Goal: Task Accomplishment & Management: Manage account settings

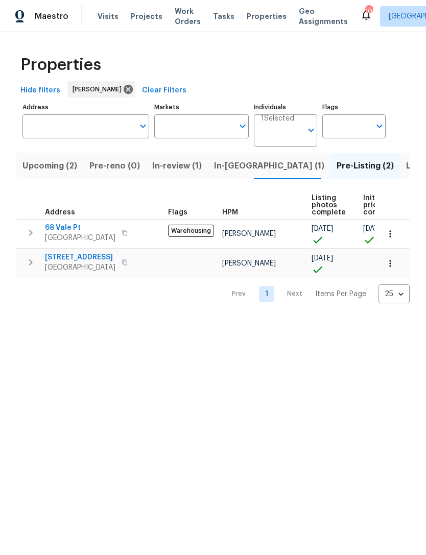
scroll to position [0, -1]
click at [176, 290] on div "Prev 1 Next Items Per Page 25 25 ​" at bounding box center [212, 290] width 393 height 25
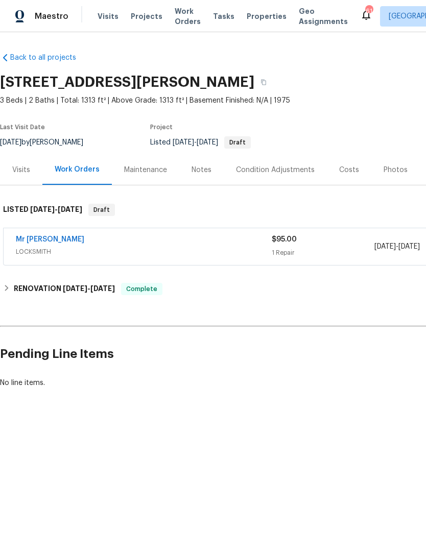
click at [48, 15] on span "Maestro" at bounding box center [52, 16] width 34 height 10
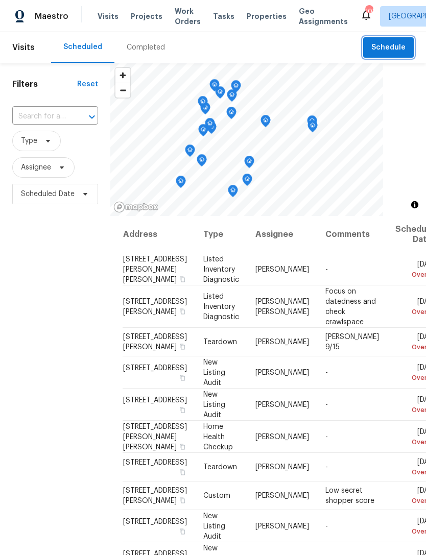
click at [392, 47] on span "Schedule" at bounding box center [388, 47] width 34 height 13
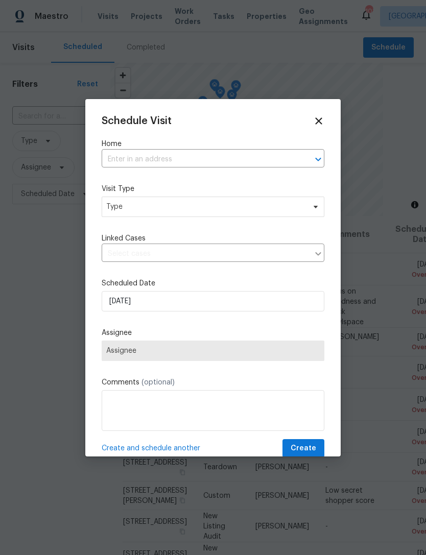
click at [197, 158] on input "text" at bounding box center [199, 160] width 194 height 16
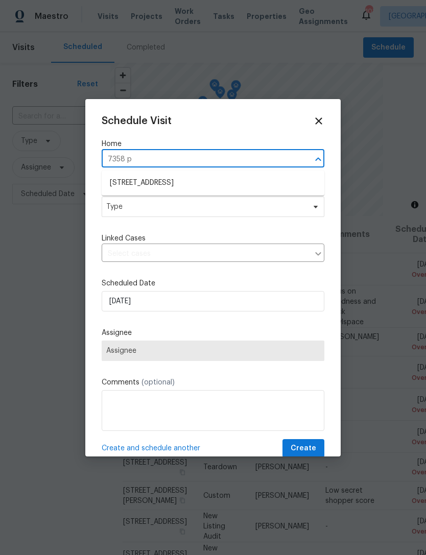
type input "7358 po"
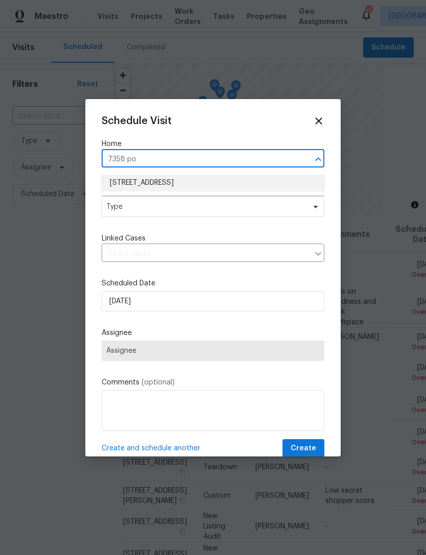
click at [181, 180] on li "7358 Poppy Way, Union City, GA 30291" at bounding box center [213, 183] width 222 height 17
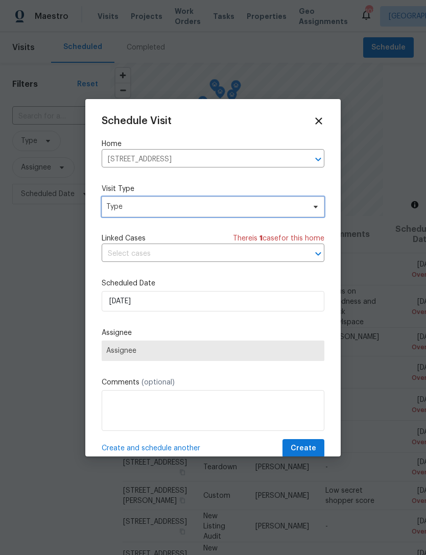
click at [247, 213] on span "Type" at bounding box center [213, 206] width 222 height 20
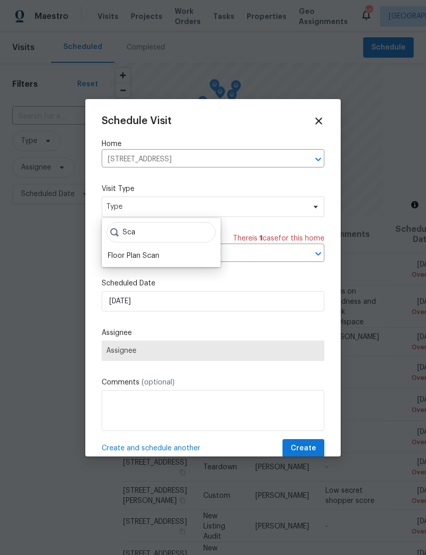
type input "Sca"
click at [152, 249] on div "Floor Plan Scan" at bounding box center [161, 256] width 113 height 14
click at [159, 252] on div "Floor Plan Scan" at bounding box center [134, 256] width 52 height 10
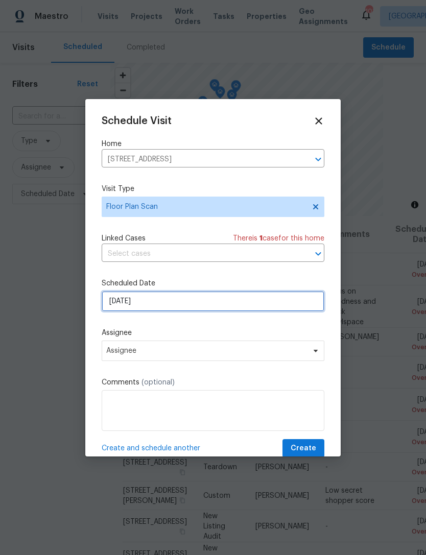
click at [212, 307] on input "9/14/2025" at bounding box center [213, 301] width 222 height 20
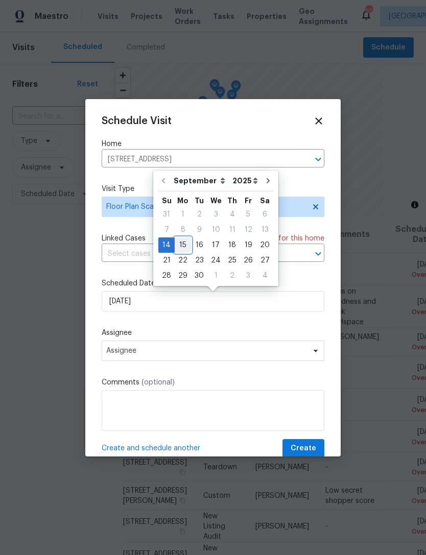
click at [180, 246] on div "15" at bounding box center [183, 245] width 16 height 14
type input "[DATE]"
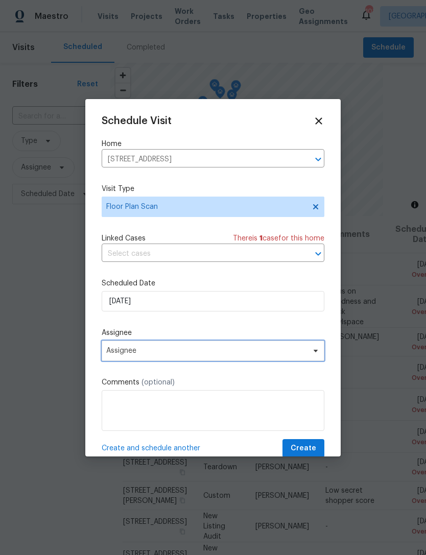
click at [301, 352] on span "Assignee" at bounding box center [206, 350] width 200 height 8
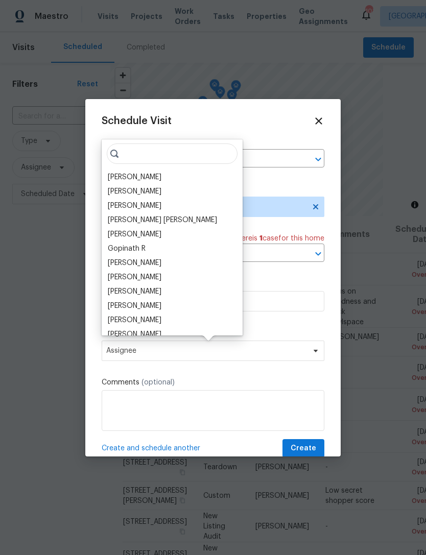
click at [154, 176] on div "[PERSON_NAME]" at bounding box center [135, 177] width 54 height 10
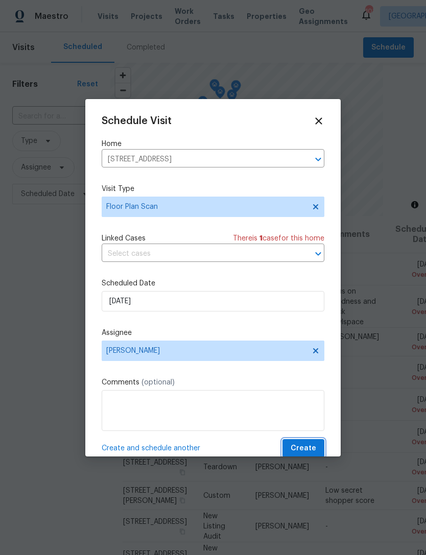
click at [300, 449] on span "Create" at bounding box center [303, 448] width 26 height 13
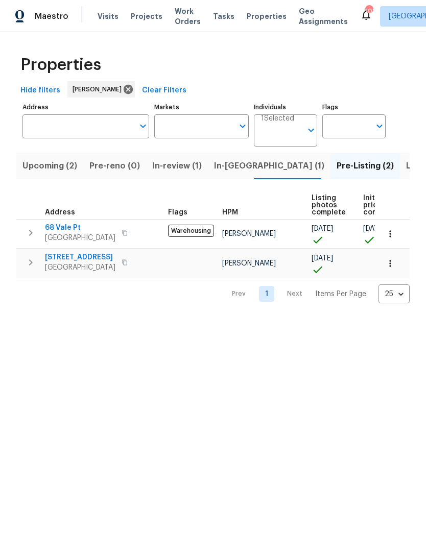
click at [77, 126] on input "Address" at bounding box center [77, 126] width 111 height 24
click at [78, 133] on input "Address" at bounding box center [77, 126] width 111 height 24
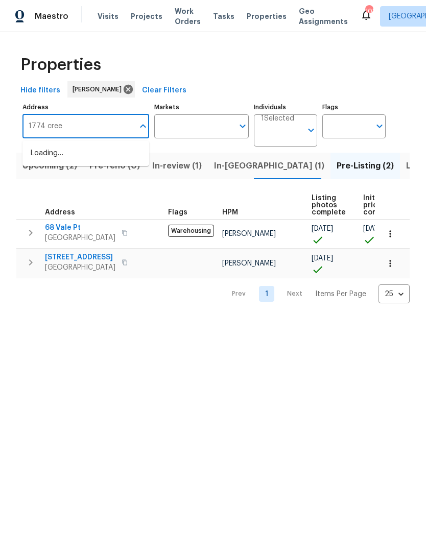
type input "1774 creek"
click at [98, 155] on li "1774 Trail Creek Dr Lithia Springs GA 30122" at bounding box center [85, 159] width 127 height 28
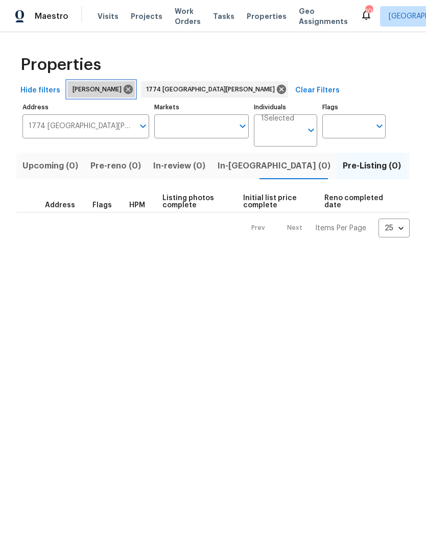
click at [126, 85] on icon at bounding box center [127, 89] width 11 height 11
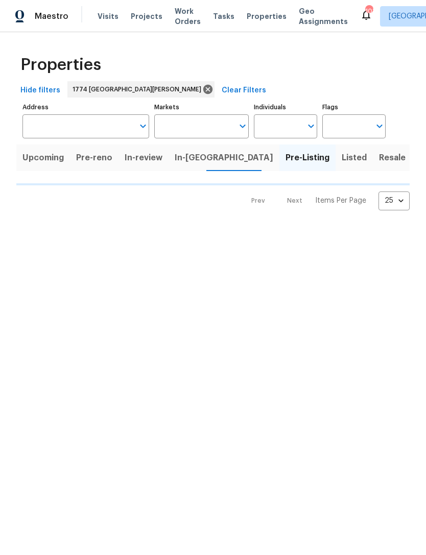
type input "1774 Trail Creek Dr Lithia Springs GA 30122"
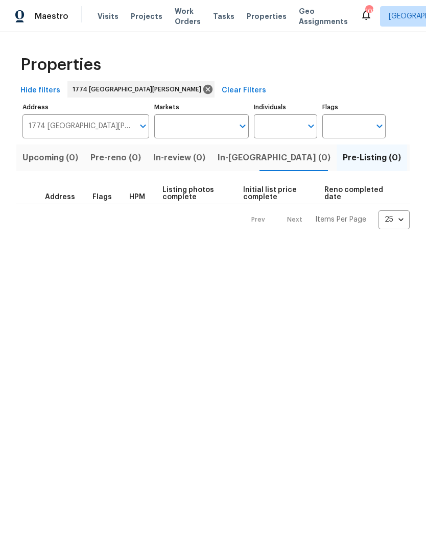
click at [232, 122] on input "Markets" at bounding box center [194, 126] width 80 height 24
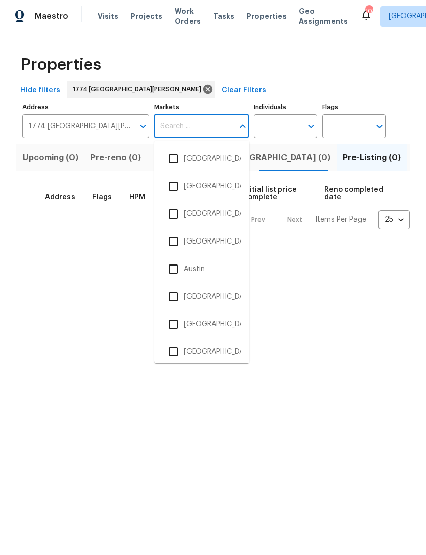
click at [175, 245] on input "checkbox" at bounding box center [172, 241] width 21 height 21
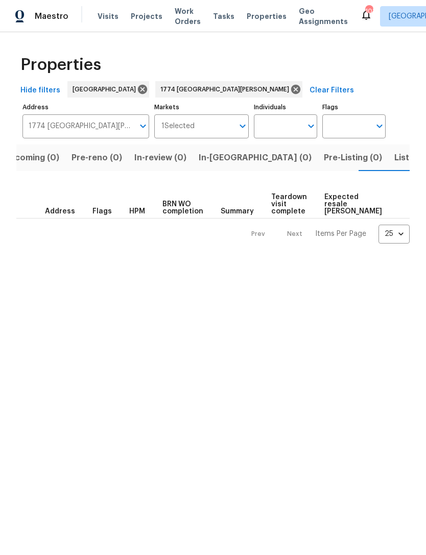
scroll to position [0, 19]
click at [300, 117] on input "Individuals" at bounding box center [278, 126] width 48 height 24
type input "mirsad"
click at [273, 153] on input "checkbox" at bounding box center [272, 158] width 21 height 21
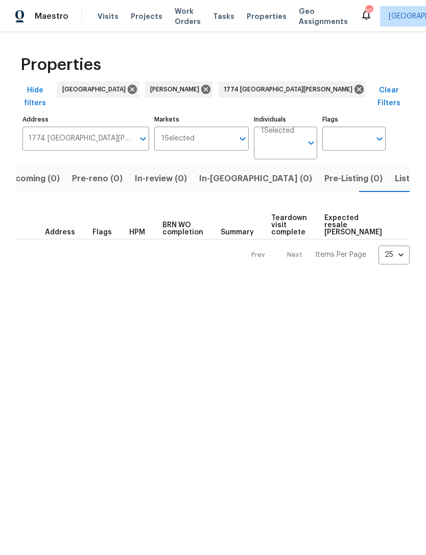
scroll to position [0, 19]
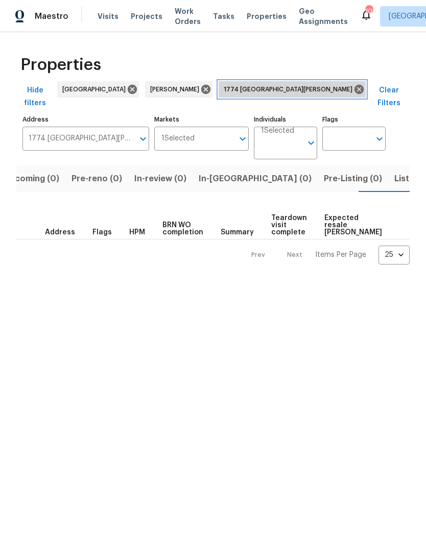
click at [353, 87] on icon at bounding box center [358, 89] width 11 height 11
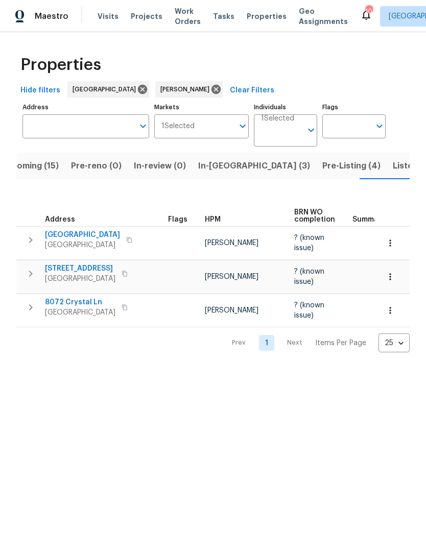
scroll to position [0, 22]
click at [129, 123] on input "Address" at bounding box center [77, 126] width 111 height 24
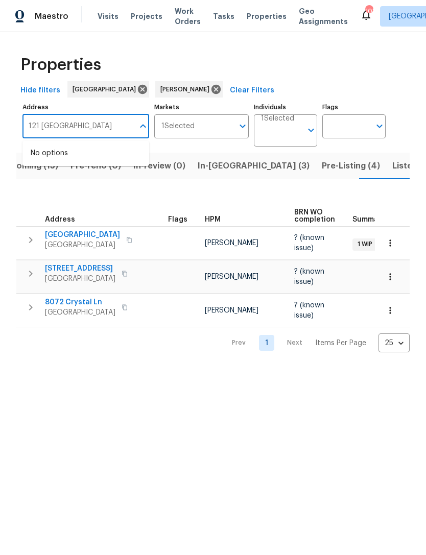
type input "121 northwoods"
click at [115, 154] on li "121 Northwoods Rd Sharpsburg GA 30277" at bounding box center [85, 153] width 127 height 17
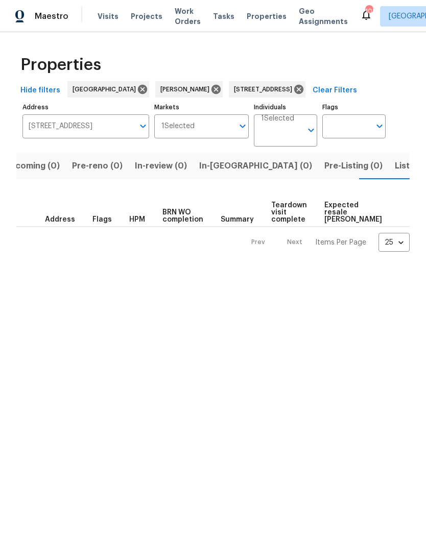
scroll to position [0, 19]
click at [210, 89] on icon at bounding box center [215, 89] width 11 height 11
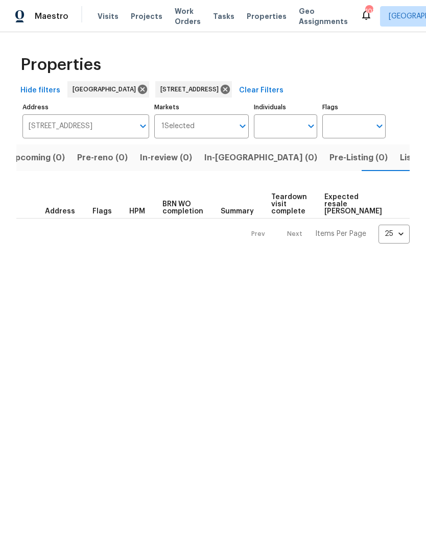
scroll to position [0, 16]
click at [302, 121] on input "Individuals" at bounding box center [278, 126] width 48 height 24
type input "Jaydon"
click at [274, 158] on input "checkbox" at bounding box center [272, 158] width 21 height 21
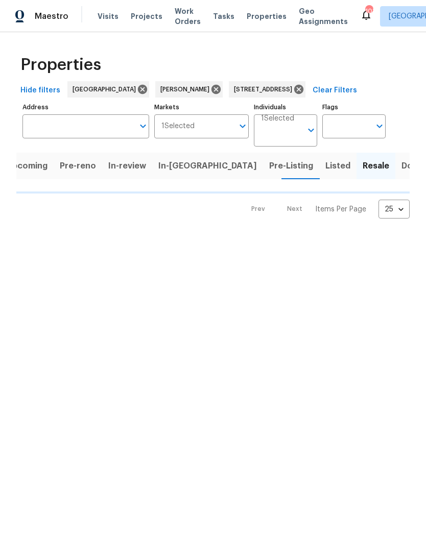
type input "121 Northwoods Rd Sharpsburg GA 30277"
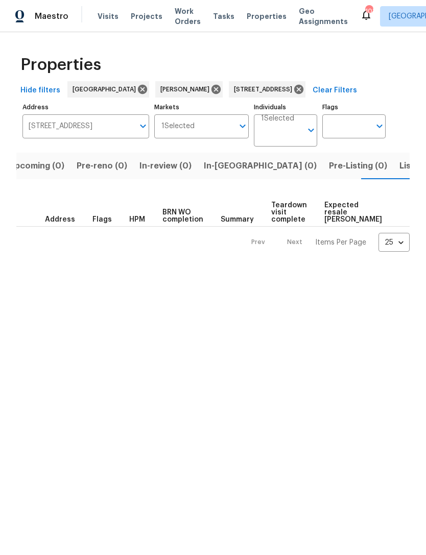
scroll to position [0, 16]
click at [396, 171] on span "Listed (1)" at bounding box center [414, 166] width 37 height 14
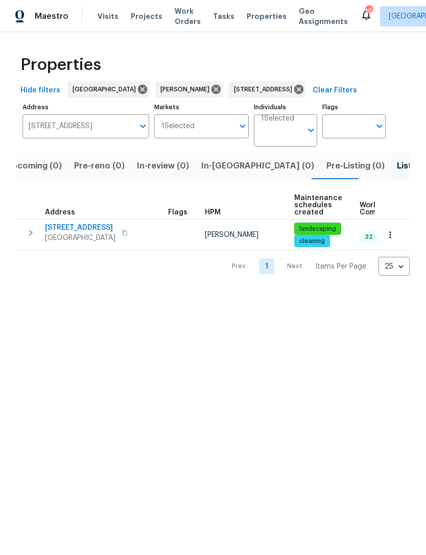
click at [32, 237] on icon "button" at bounding box center [30, 233] width 12 height 12
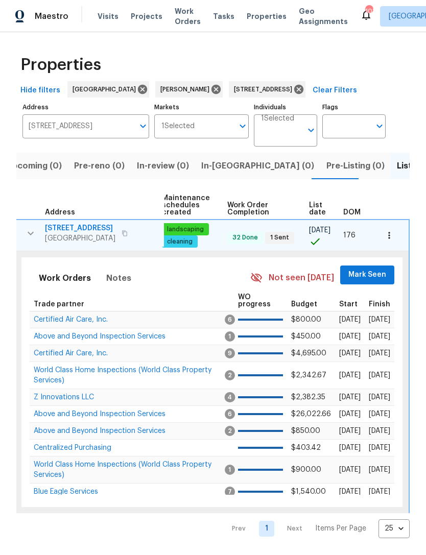
scroll to position [0, 131]
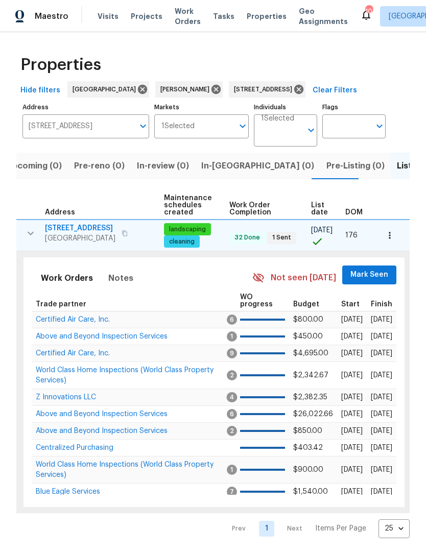
click at [359, 275] on span "Mark Seen" at bounding box center [369, 274] width 38 height 13
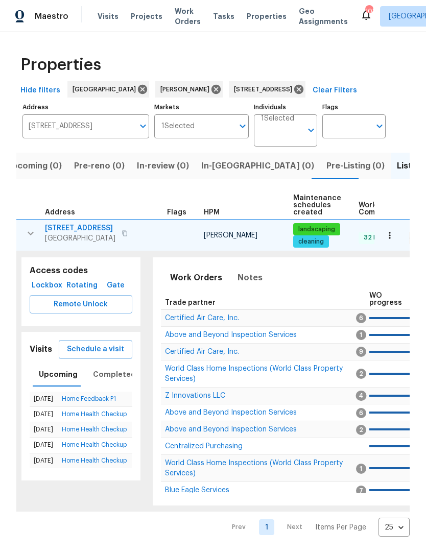
scroll to position [0, 1]
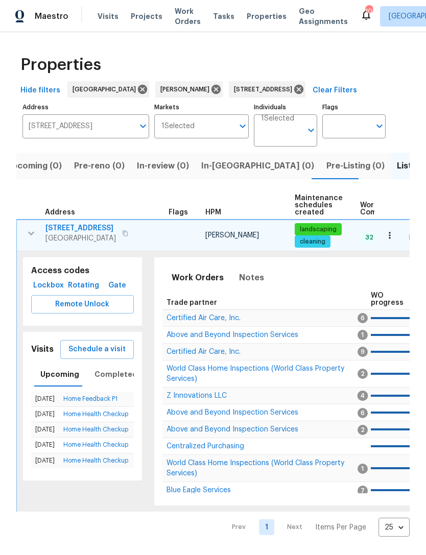
click at [209, 328] on td "Above and Beyond Inspection Services" at bounding box center [260, 335] width 196 height 17
click at [221, 335] on span "Above and Beyond Inspection Services" at bounding box center [232, 334] width 132 height 7
click at [303, 90] on icon at bounding box center [298, 89] width 9 height 9
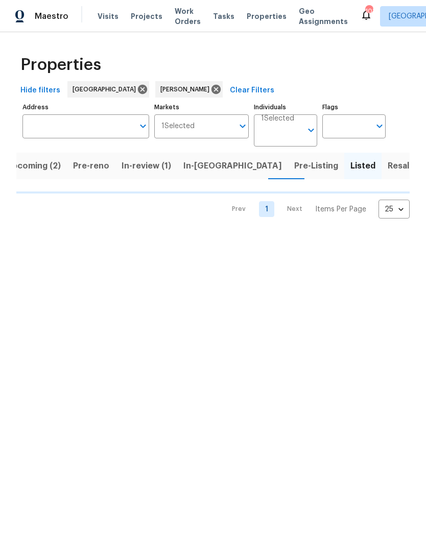
scroll to position [0, 9]
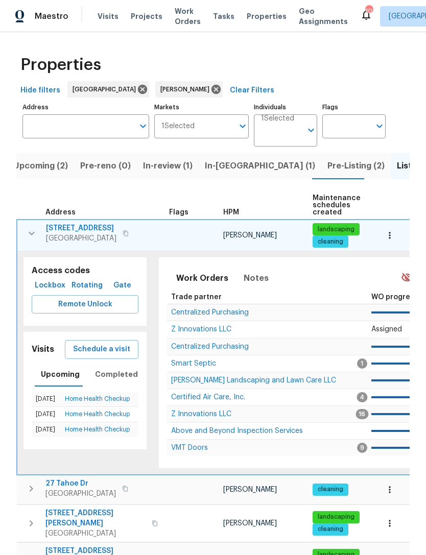
click at [22, 237] on button "button" at bounding box center [31, 233] width 20 height 20
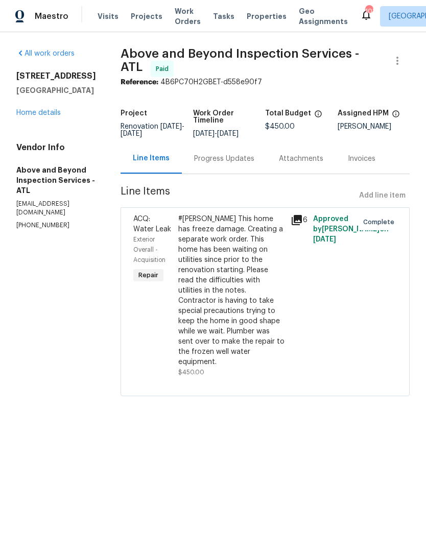
click at [51, 114] on link "Home details" at bounding box center [38, 112] width 44 height 7
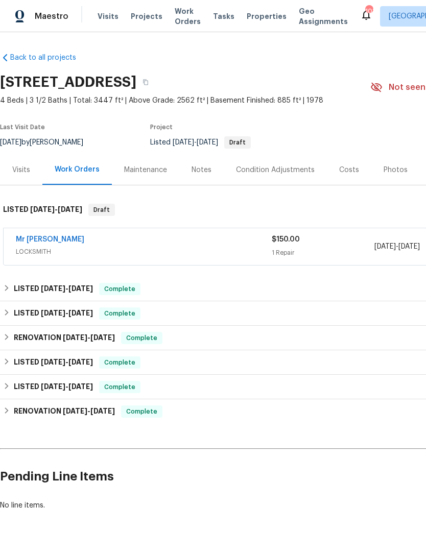
click at [68, 241] on link "Mr Rekey Locksmith" at bounding box center [50, 239] width 68 height 7
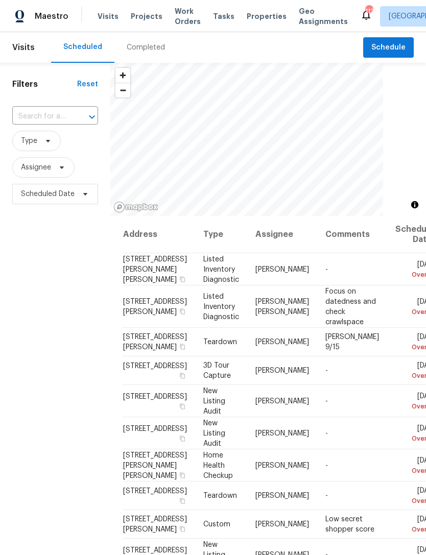
click at [94, 117] on icon "Open" at bounding box center [92, 117] width 12 height 12
type input "121 north"
click at [58, 146] on li "121 Northwoods Rd, Sharpsburg, GA 30277" at bounding box center [54, 140] width 85 height 17
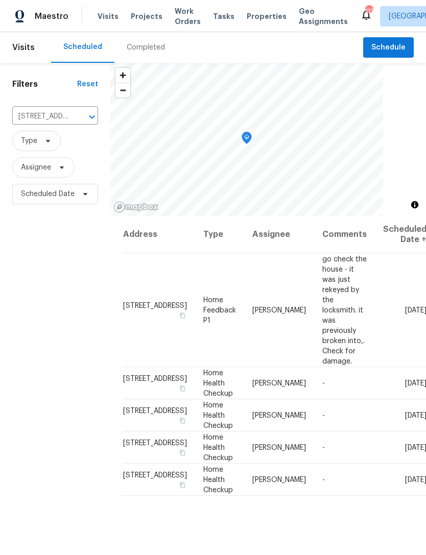
scroll to position [1, 0]
click at [401, 37] on button "Schedule" at bounding box center [388, 47] width 51 height 21
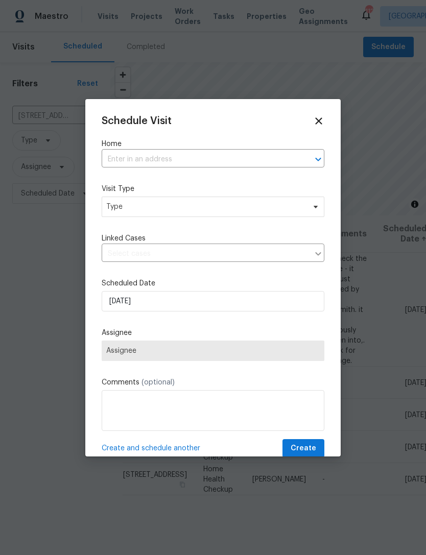
click at [236, 162] on input "text" at bounding box center [199, 160] width 194 height 16
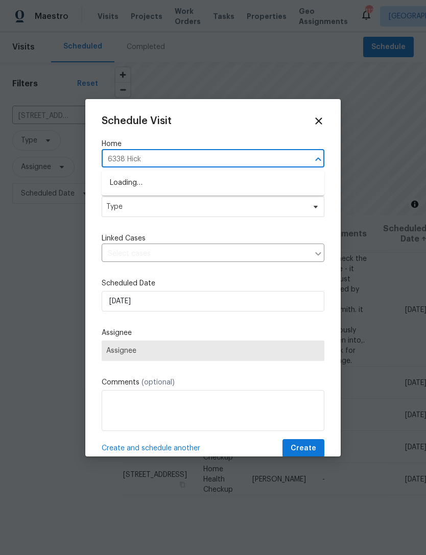
type input "6338 Hickory"
click at [208, 182] on li "6338 Hickory Lane Cir, Union City, GA 30291" at bounding box center [213, 183] width 222 height 17
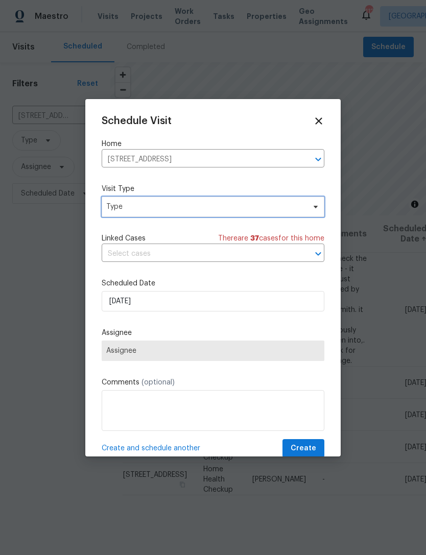
click at [226, 208] on span "Type" at bounding box center [205, 207] width 199 height 10
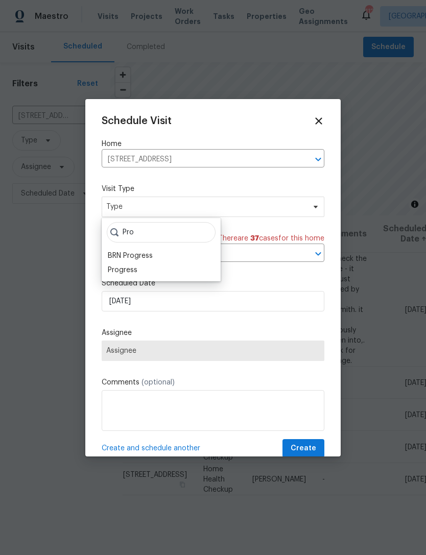
type input "Pro"
click at [131, 267] on div "Progress" at bounding box center [123, 270] width 30 height 10
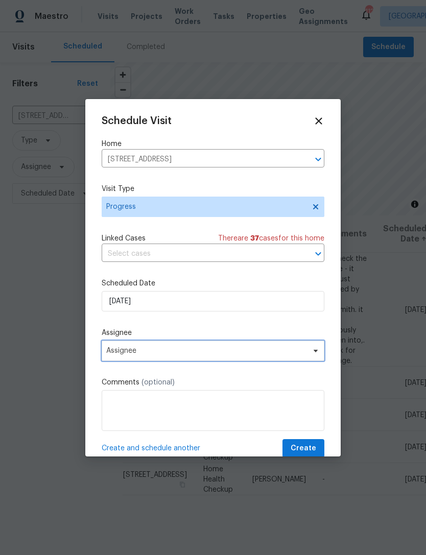
click at [239, 361] on span "Assignee" at bounding box center [213, 350] width 222 height 20
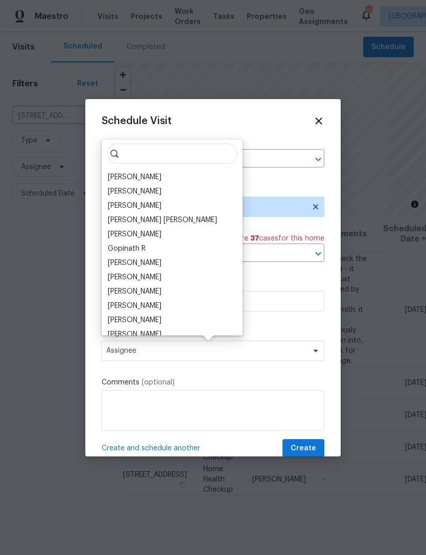
click at [159, 176] on div "[PERSON_NAME]" at bounding box center [135, 177] width 54 height 10
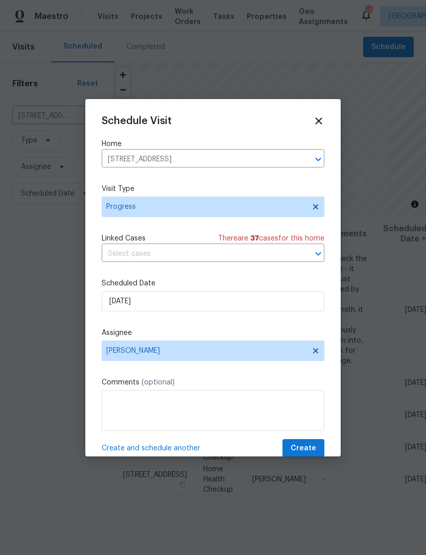
click at [204, 387] on label "Comments (optional)" at bounding box center [213, 382] width 222 height 10
click at [187, 410] on textarea at bounding box center [213, 410] width 222 height 41
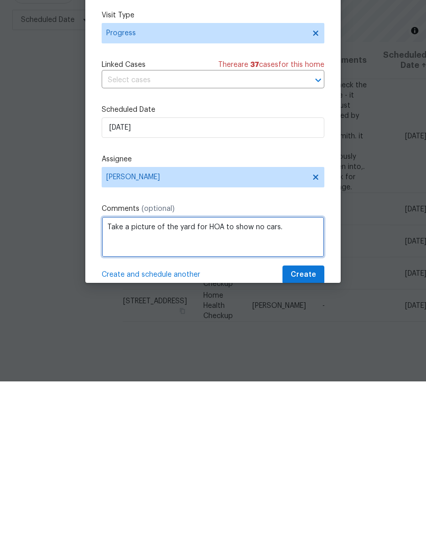
type textarea "Take a picture of the yard for HOA to show no cars."
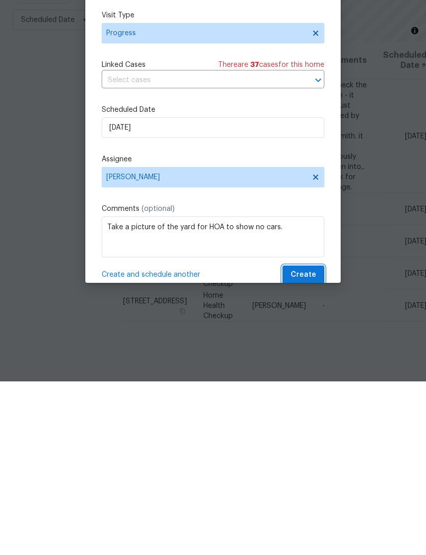
click at [308, 442] on span "Create" at bounding box center [303, 448] width 26 height 13
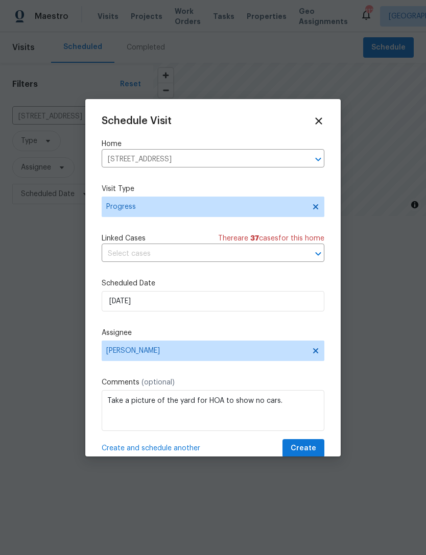
scroll to position [0, 0]
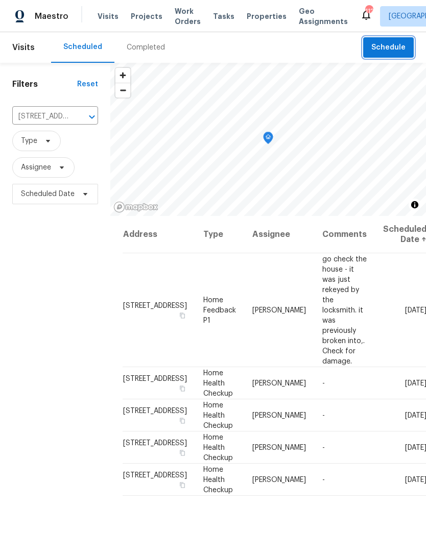
click at [74, 112] on icon "Clear" at bounding box center [78, 117] width 10 height 10
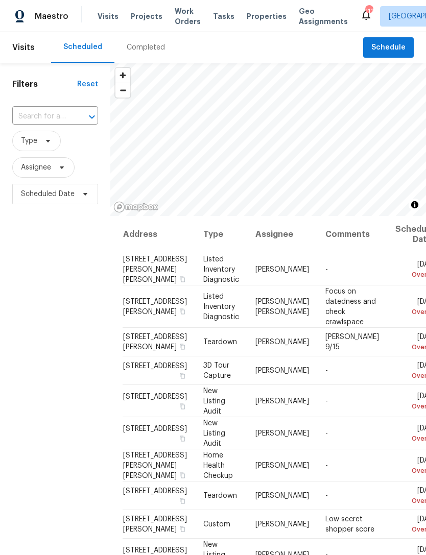
click at [69, 115] on input "text" at bounding box center [40, 117] width 57 height 16
type input "68 vale"
click at [68, 146] on li "68 Vale Pt, Newnan, GA 30265" at bounding box center [54, 140] width 85 height 17
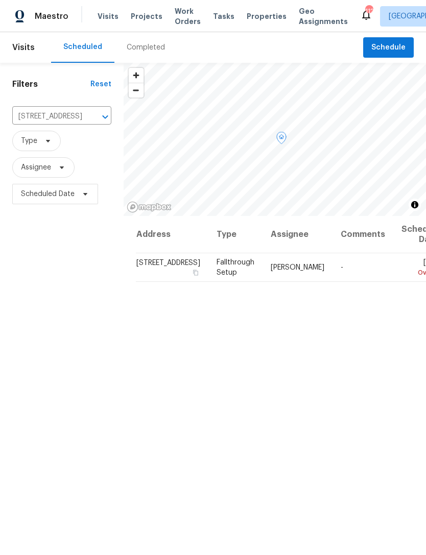
click at [393, 282] on td "Sat, Sep 13 Overdue" at bounding box center [419, 267] width 52 height 29
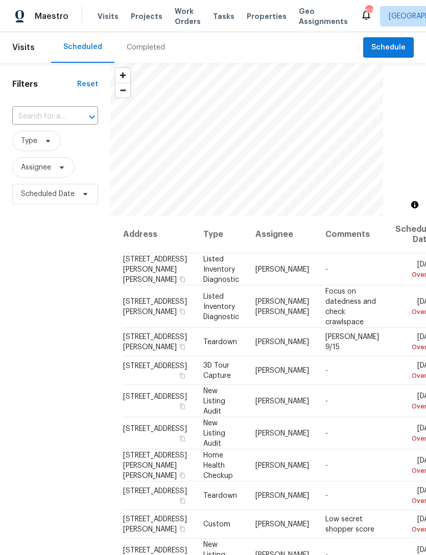
click at [75, 110] on div at bounding box center [84, 117] width 27 height 14
type input "68 va"
click at [59, 139] on li "[STREET_ADDRESS]" at bounding box center [54, 140] width 85 height 17
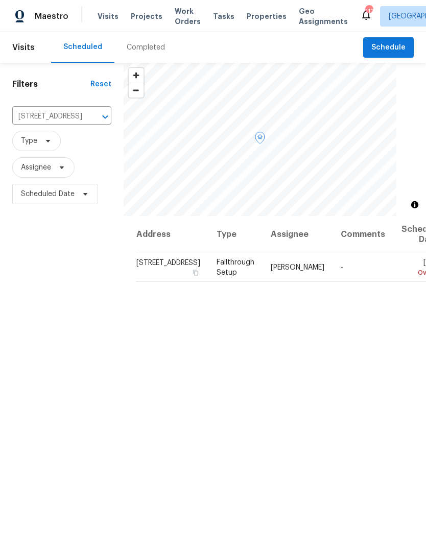
click at [0, 0] on icon at bounding box center [0, 0] width 0 height 0
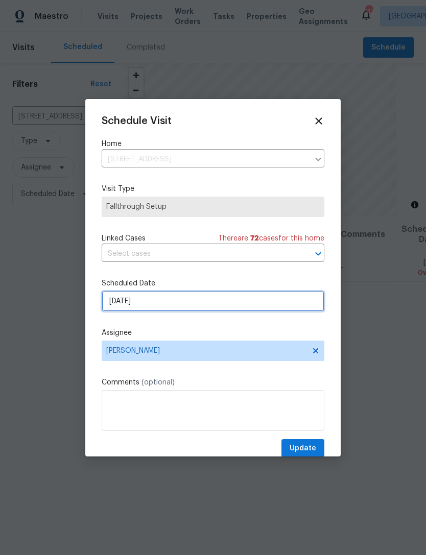
click at [237, 306] on input "[DATE]" at bounding box center [213, 301] width 222 height 20
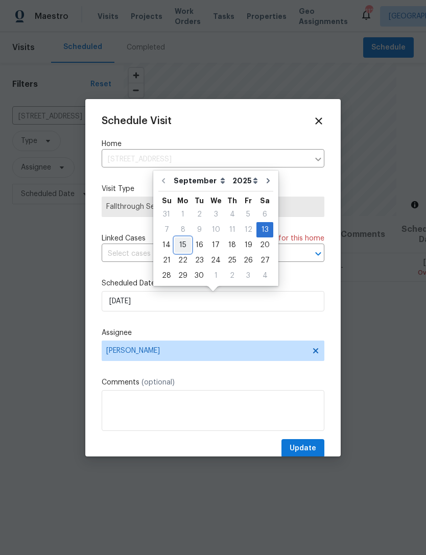
click at [181, 244] on div "15" at bounding box center [183, 245] width 16 height 14
type input "[DATE]"
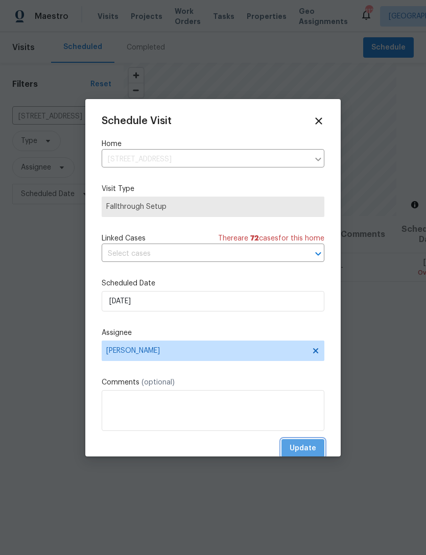
click at [307, 453] on span "Update" at bounding box center [302, 448] width 27 height 13
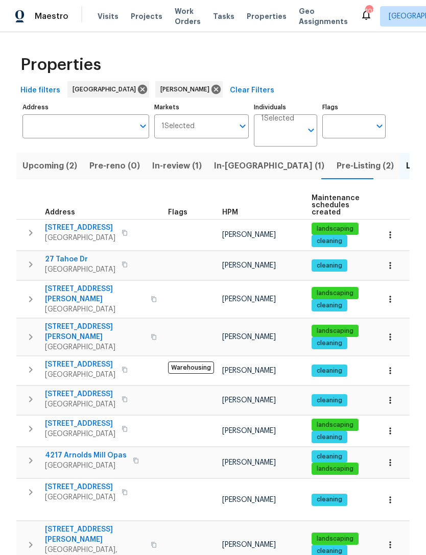
click at [223, 166] on span "In-[GEOGRAPHIC_DATA] (1)" at bounding box center [269, 166] width 110 height 14
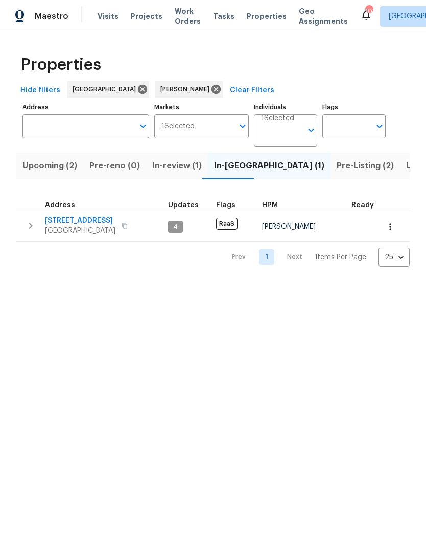
click at [105, 126] on input "Address" at bounding box center [77, 126] width 111 height 24
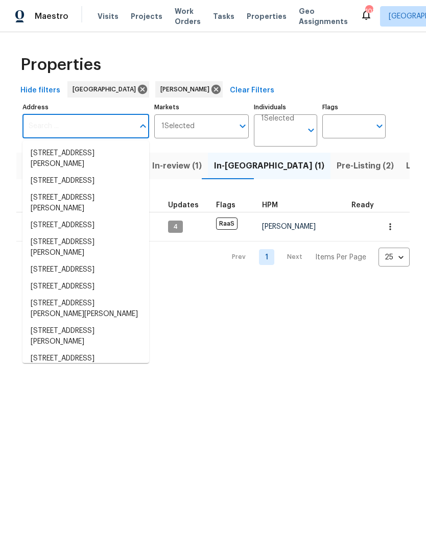
type input "3"
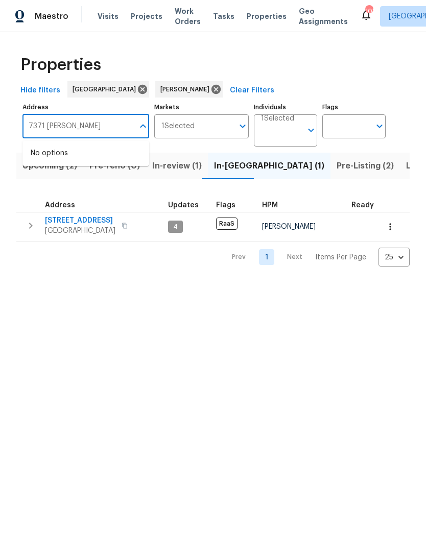
type input "7371 tackett"
click at [308, 138] on div "1 Selected Individuals" at bounding box center [285, 130] width 63 height 33
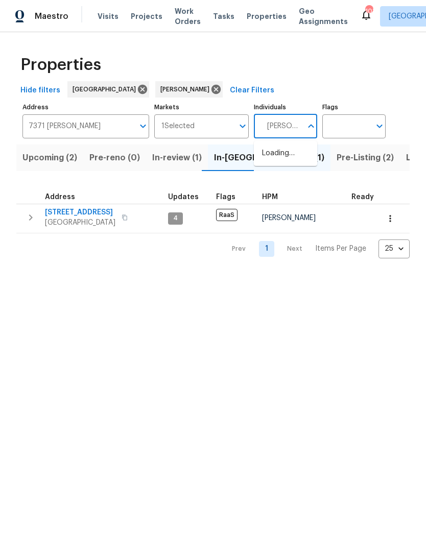
type input "Cynthia Herriott"
click at [277, 157] on input "checkbox" at bounding box center [272, 158] width 21 height 21
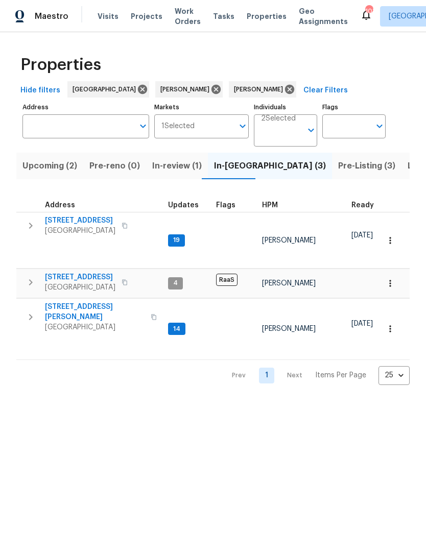
click at [390, 239] on icon "button" at bounding box center [390, 240] width 10 height 10
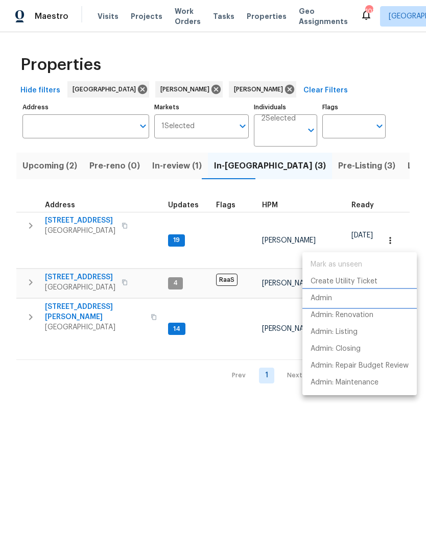
click at [333, 297] on li "Admin" at bounding box center [359, 298] width 114 height 17
click at [296, 436] on div at bounding box center [213, 277] width 426 height 555
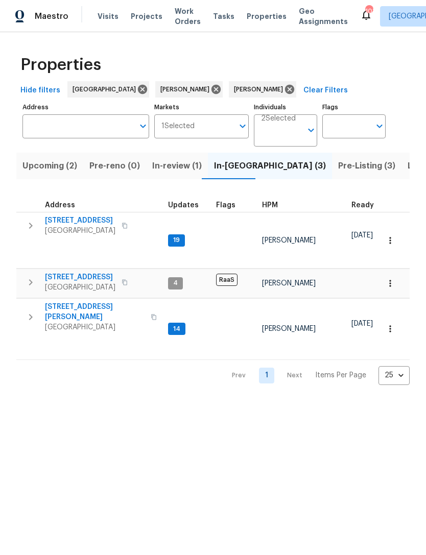
click at [389, 326] on icon "button" at bounding box center [390, 329] width 2 height 7
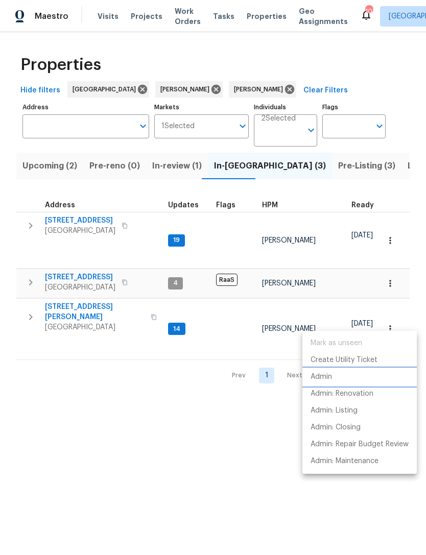
click at [330, 377] on p "Admin" at bounding box center [320, 376] width 21 height 11
click at [119, 128] on div at bounding box center [213, 277] width 426 height 555
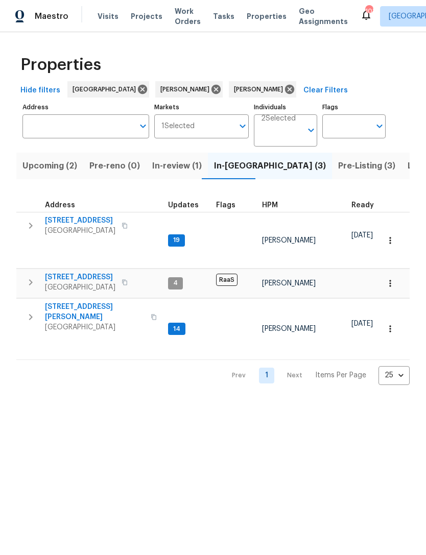
click at [80, 135] on input "Address" at bounding box center [77, 126] width 111 height 24
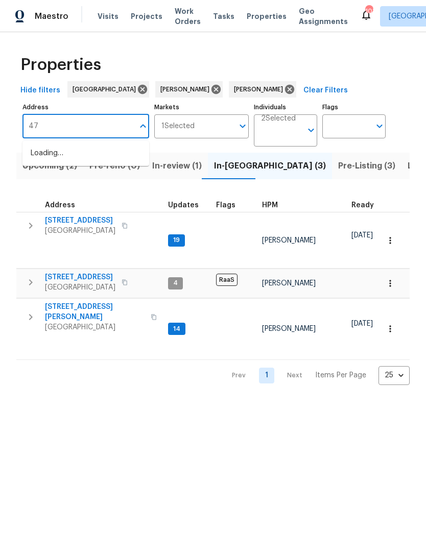
type input "4"
type input "3771"
click at [111, 157] on li "3771 Tackett Rd Douglasville GA 30135" at bounding box center [85, 159] width 127 height 28
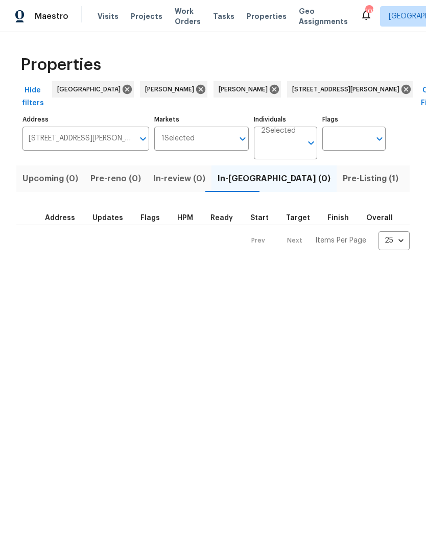
click at [342, 183] on span "Pre-Listing (1)" at bounding box center [370, 178] width 56 height 14
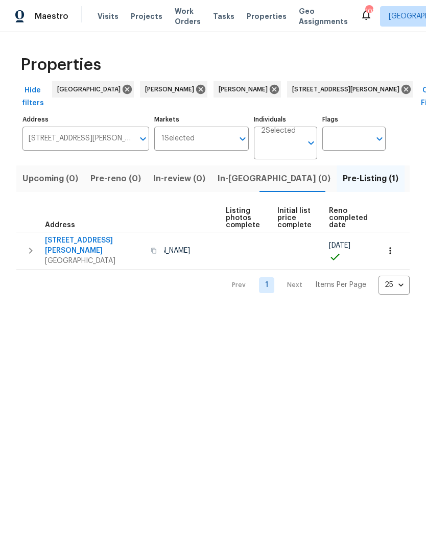
scroll to position [0, 68]
click at [390, 249] on icon "button" at bounding box center [390, 250] width 2 height 7
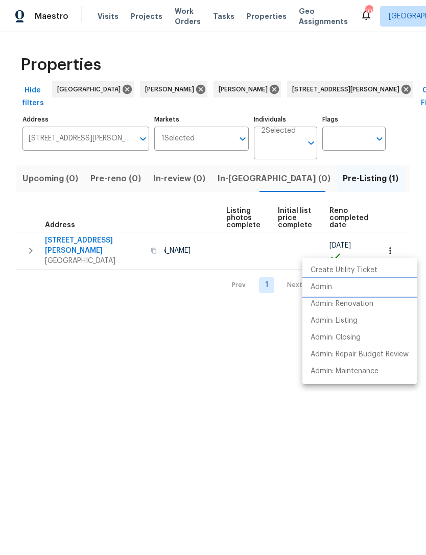
click at [335, 287] on li "Admin" at bounding box center [359, 287] width 114 height 17
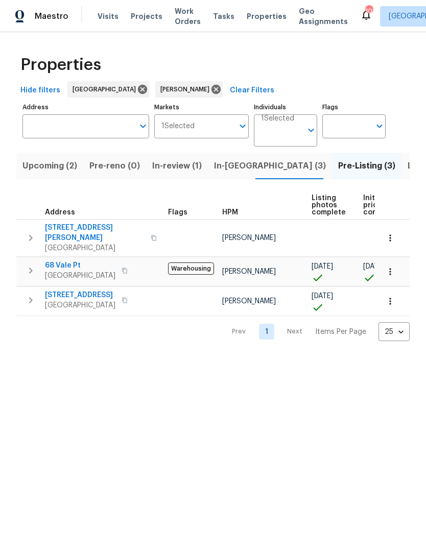
click at [390, 234] on icon "button" at bounding box center [390, 237] width 2 height 7
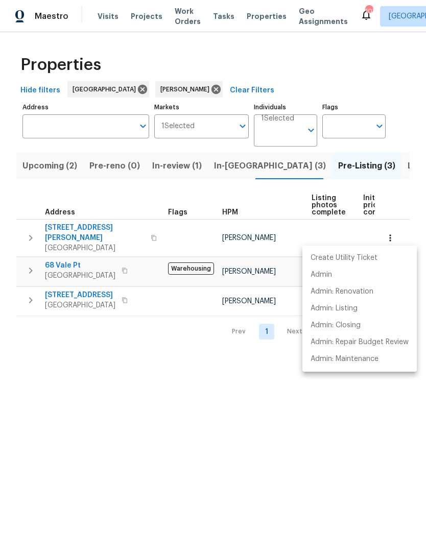
click at [30, 230] on div at bounding box center [213, 277] width 426 height 555
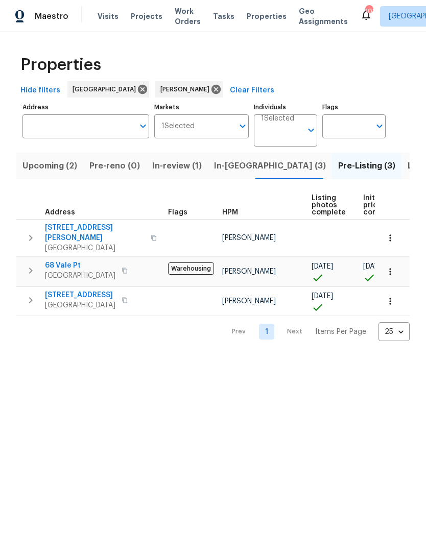
click at [27, 232] on icon "button" at bounding box center [30, 238] width 12 height 12
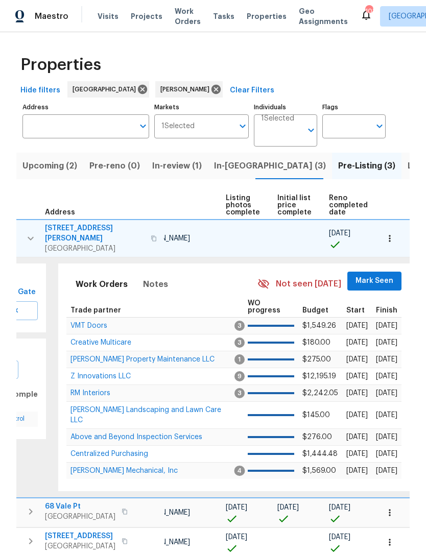
scroll to position [0, 86]
click at [376, 277] on span "Mark Seen" at bounding box center [375, 281] width 38 height 13
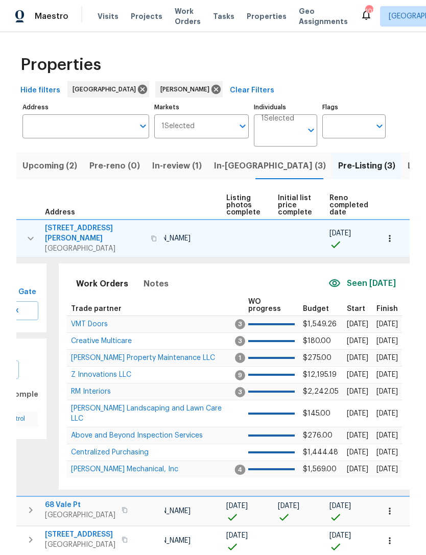
click at [124, 371] on span "Z Innovations LLC" at bounding box center [101, 374] width 60 height 7
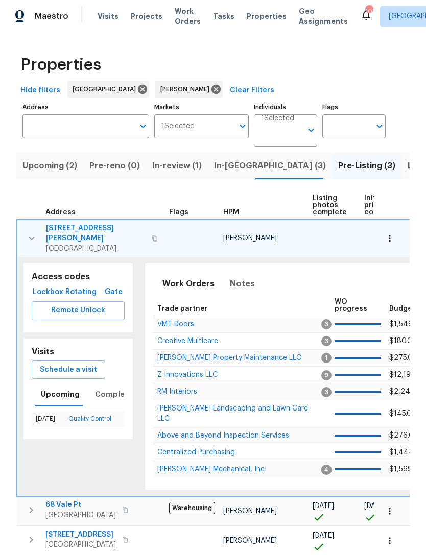
scroll to position [0, 0]
click at [29, 232] on icon "button" at bounding box center [32, 238] width 12 height 12
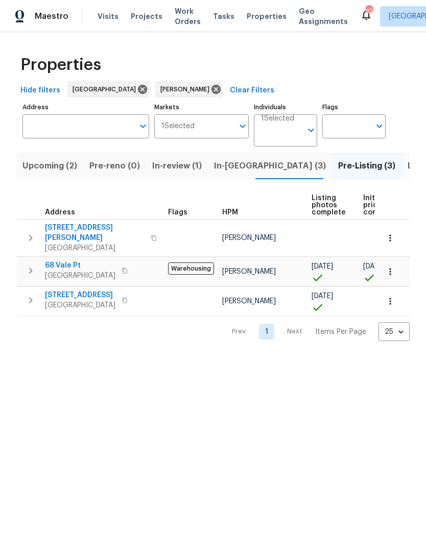
click at [230, 171] on span "In-[GEOGRAPHIC_DATA] (3)" at bounding box center [270, 166] width 112 height 14
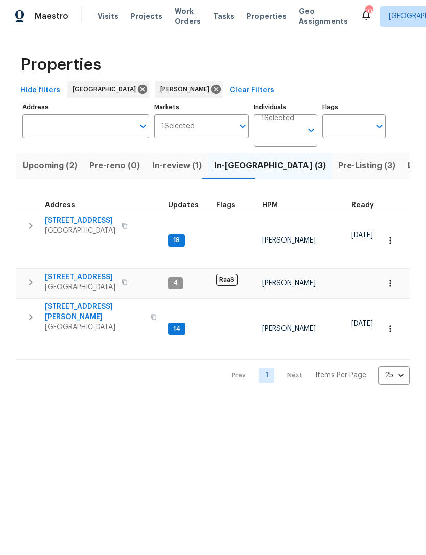
click at [60, 168] on span "Upcoming (2)" at bounding box center [49, 166] width 55 height 14
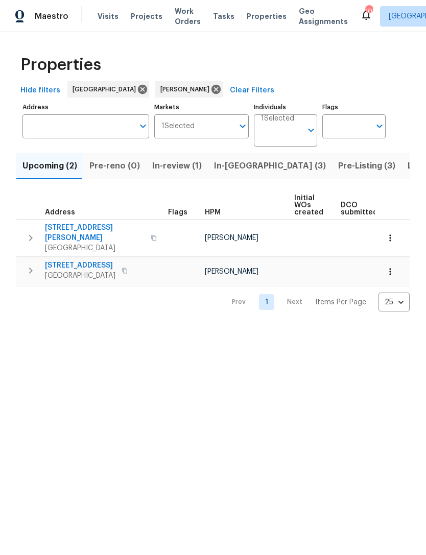
click at [226, 167] on span "In-reno (3)" at bounding box center [270, 166] width 112 height 14
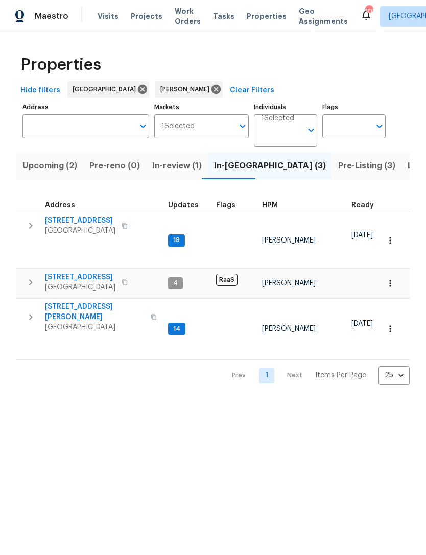
click at [401, 176] on button "Listed (14)" at bounding box center [428, 166] width 55 height 27
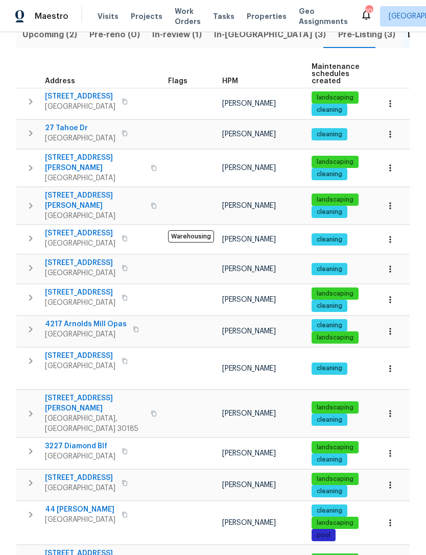
click at [188, 39] on span "In-review (1)" at bounding box center [176, 35] width 49 height 14
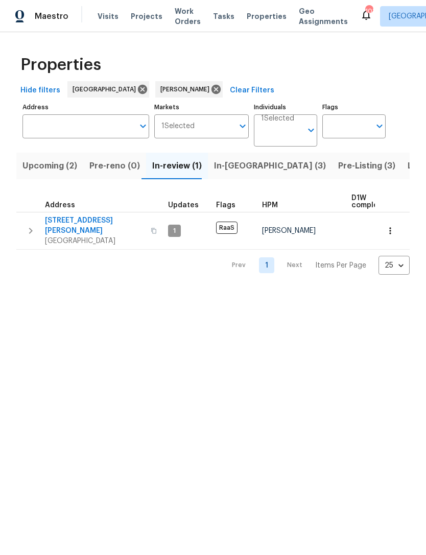
click at [226, 172] on span "In-reno (3)" at bounding box center [270, 166] width 112 height 14
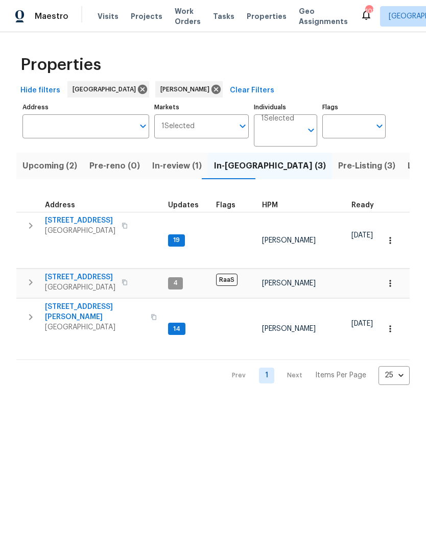
click at [30, 314] on icon "button" at bounding box center [31, 317] width 4 height 6
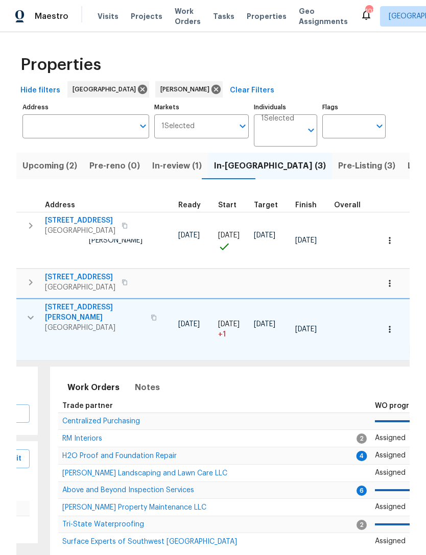
scroll to position [0, 173]
click at [126, 452] on span "H2O Proof and Foundation Repair" at bounding box center [120, 455] width 114 height 7
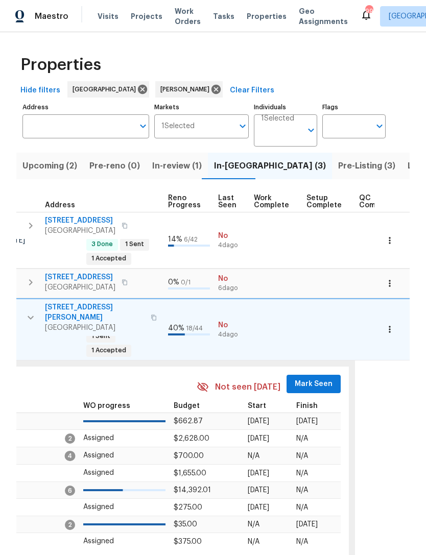
scroll to position [0, 474]
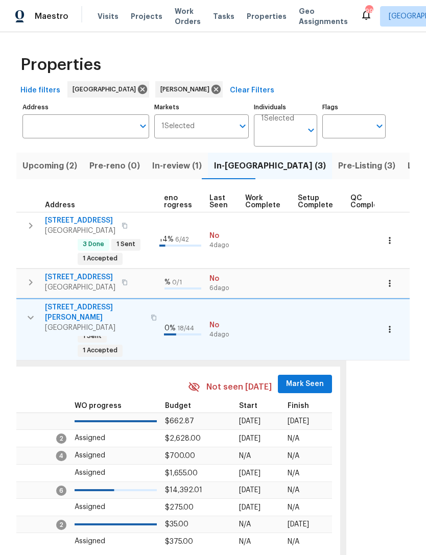
click at [303, 375] on button "Mark Seen" at bounding box center [305, 384] width 54 height 19
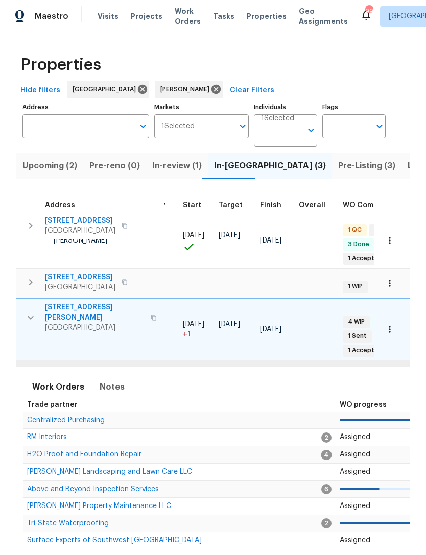
scroll to position [0, 210]
click at [109, 380] on span "Notes" at bounding box center [110, 387] width 25 height 14
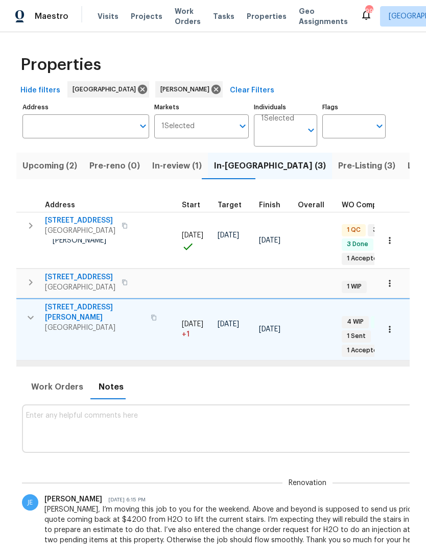
click at [164, 411] on textarea at bounding box center [307, 428] width 562 height 34
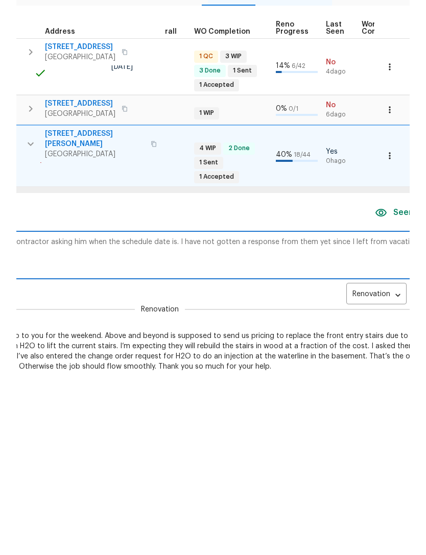
scroll to position [0, 378]
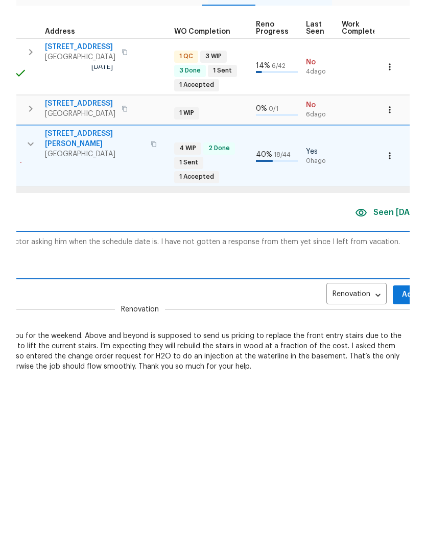
click at [51, 411] on textarea "I’ve sent a message to The foundation contractor asking him when the schedule d…" at bounding box center [140, 428] width 562 height 34
click at [102, 411] on textarea "I’ve sent a message to The foundation contractor asking when the schedule date …" at bounding box center [140, 428] width 562 height 34
type textarea "I’ve sent a message to The foundation contractor asking when the scheduled date…"
click at [404, 459] on button "Add" at bounding box center [408, 468] width 33 height 19
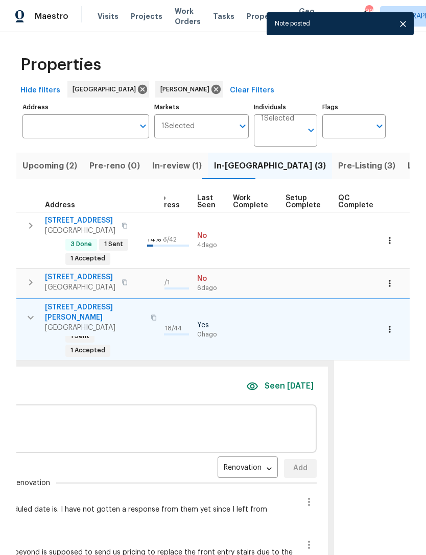
scroll to position [0, 486]
click at [388, 318] on button "button" at bounding box center [389, 329] width 22 height 22
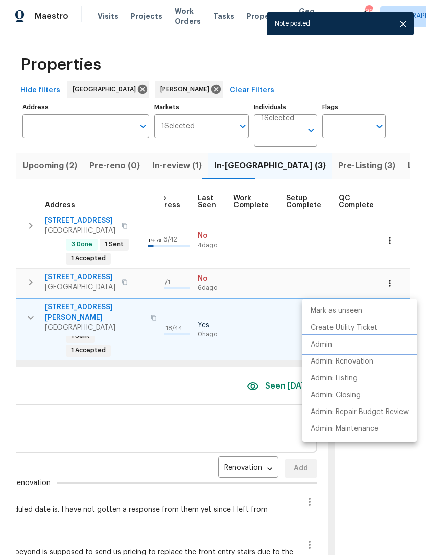
click at [333, 346] on li "Admin" at bounding box center [359, 344] width 114 height 17
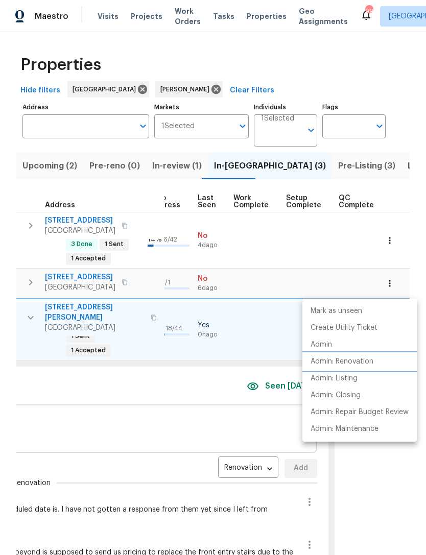
click at [354, 362] on p "Admin: Renovation" at bounding box center [341, 361] width 63 height 11
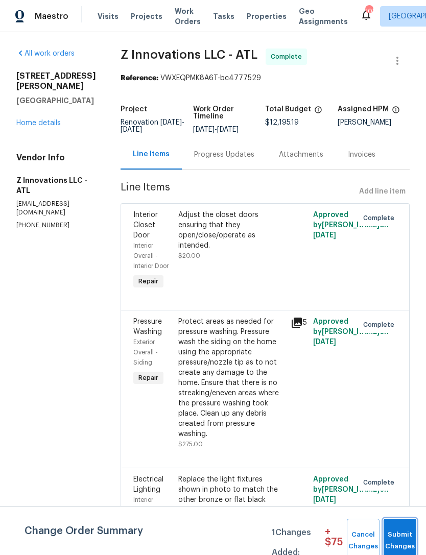
click at [401, 533] on span "Submit Changes" at bounding box center [399, 540] width 22 height 23
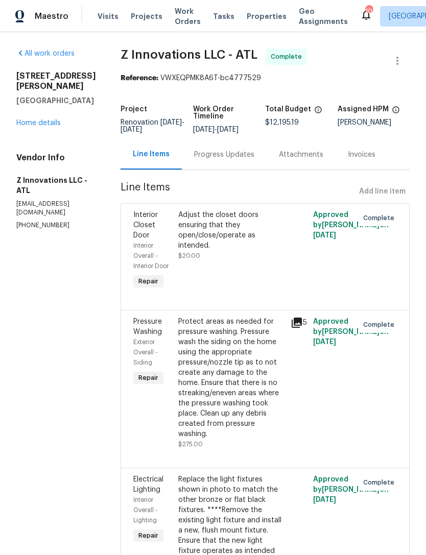
click at [41, 132] on div "All work orders 3771 Tackett Rd Douglasville, GA 30135 Home details Vendor Info…" at bounding box center [56, 138] width 80 height 181
click at [49, 121] on link "Home details" at bounding box center [38, 122] width 44 height 7
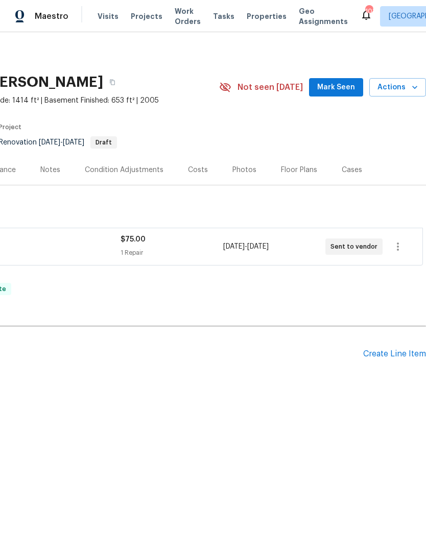
scroll to position [0, 151]
click at [244, 183] on div "Photos" at bounding box center [244, 170] width 48 height 30
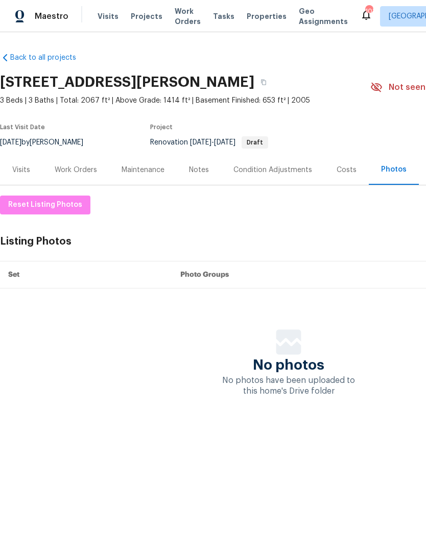
click at [81, 173] on div "Work Orders" at bounding box center [76, 170] width 42 height 10
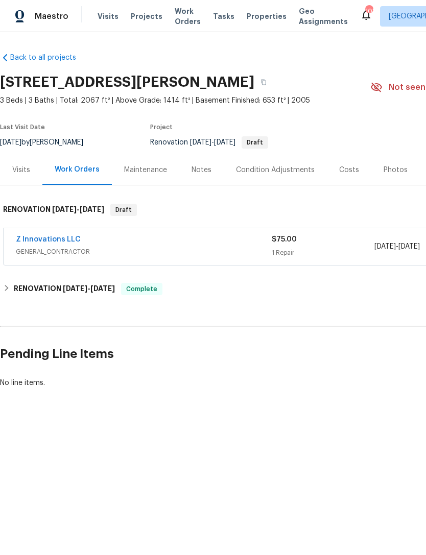
click at [63, 239] on link "Z Innovations LLC" at bounding box center [48, 239] width 65 height 7
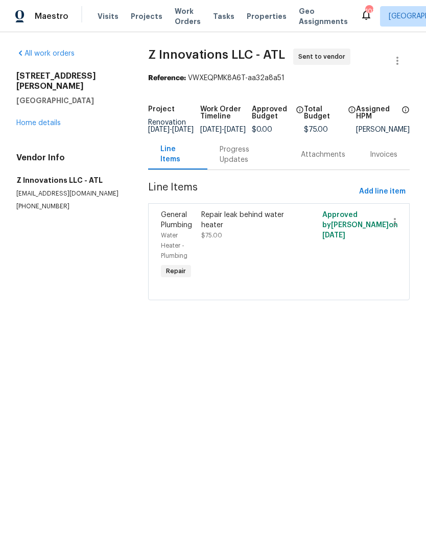
click at [46, 119] on link "Home details" at bounding box center [38, 122] width 44 height 7
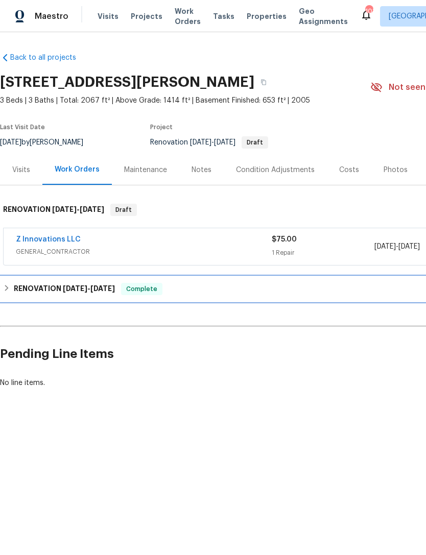
click at [51, 286] on h6 "RENOVATION 8/25/25 - 9/9/25" at bounding box center [64, 289] width 101 height 12
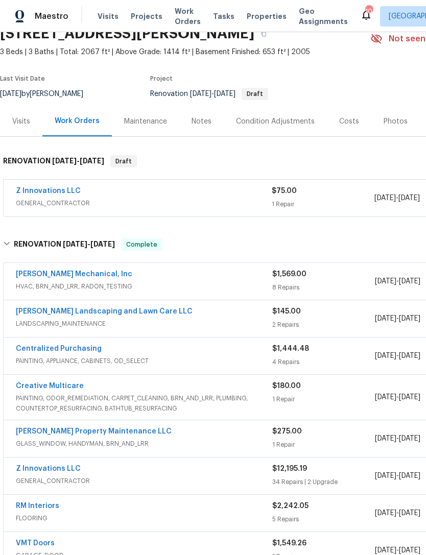
scroll to position [49, 0]
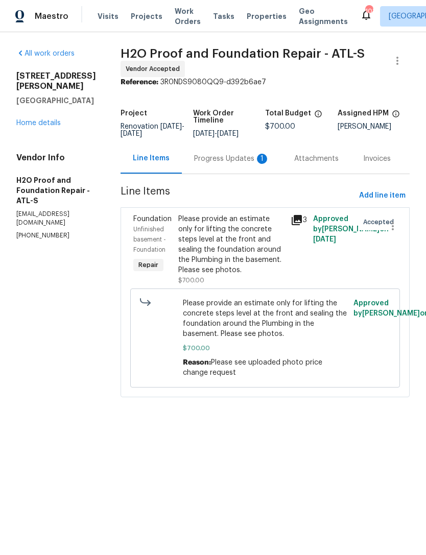
click at [197, 162] on div "Progress Updates 1" at bounding box center [232, 159] width 76 height 10
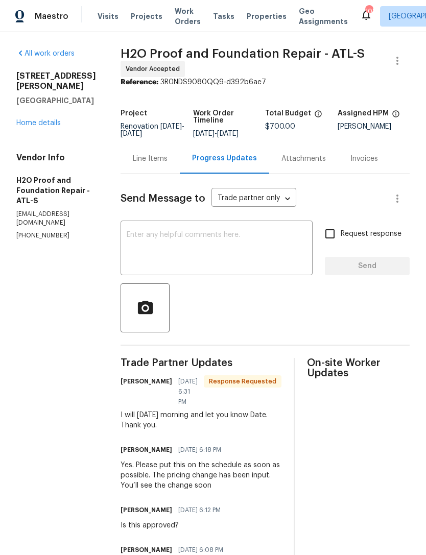
click at [203, 232] on textarea at bounding box center [217, 249] width 180 height 36
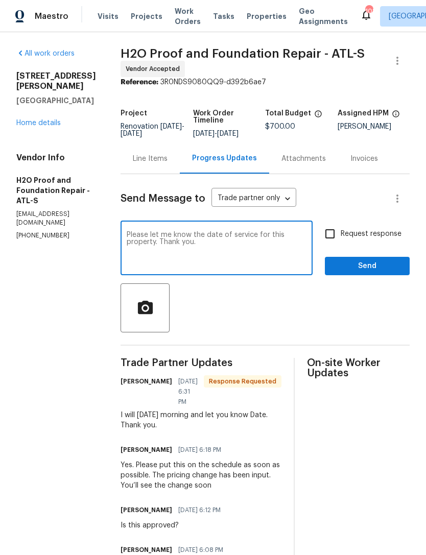
type textarea "Please let me know the date of service for this property. Thank you."
click at [331, 238] on input "Request response" at bounding box center [329, 233] width 21 height 21
checkbox input "true"
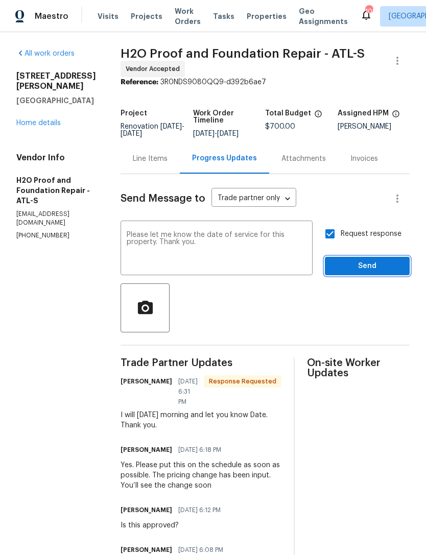
click at [364, 267] on span "Send" at bounding box center [367, 266] width 68 height 13
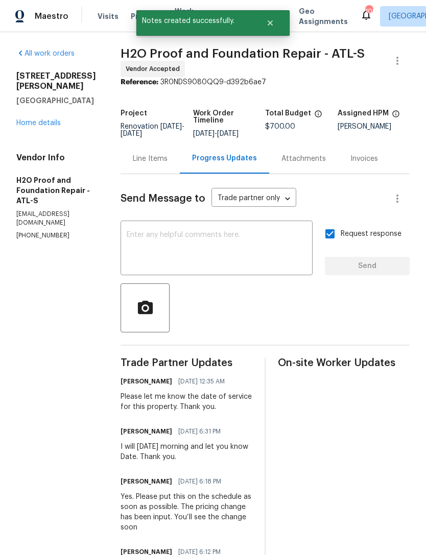
click at [43, 120] on link "Home details" at bounding box center [38, 122] width 44 height 7
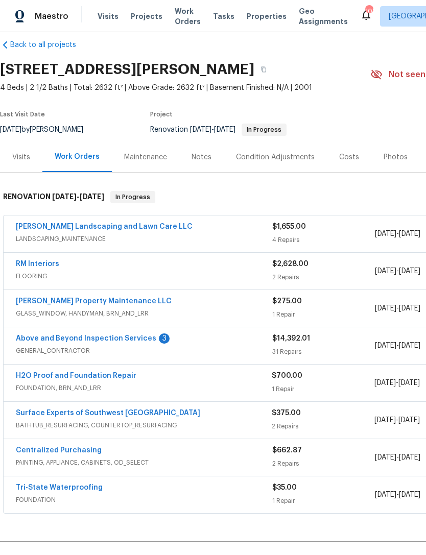
scroll to position [13, 0]
click at [97, 374] on link "H2O Proof and Foundation Repair" at bounding box center [76, 375] width 120 height 7
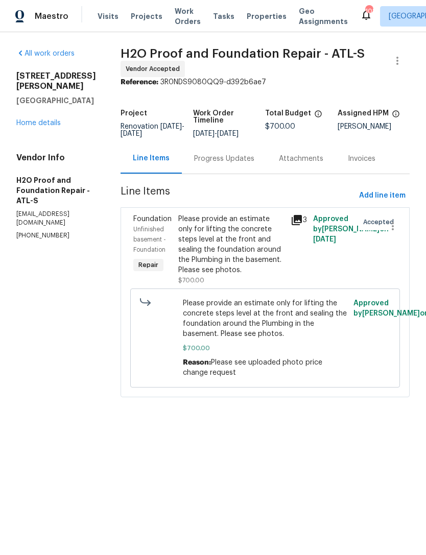
click at [214, 157] on div "Progress Updates" at bounding box center [224, 159] width 60 height 10
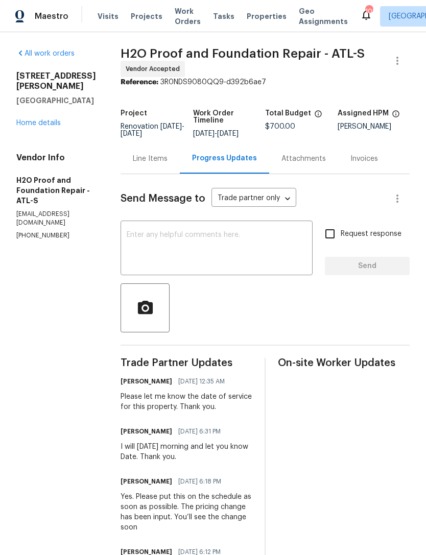
click at [44, 125] on link "Home details" at bounding box center [38, 122] width 44 height 7
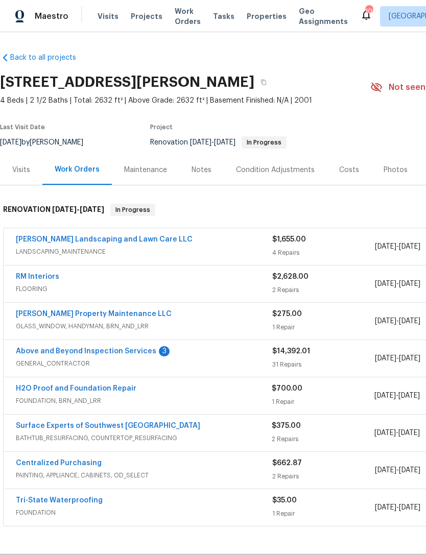
click at [90, 389] on link "H2O Proof and Foundation Repair" at bounding box center [76, 388] width 120 height 7
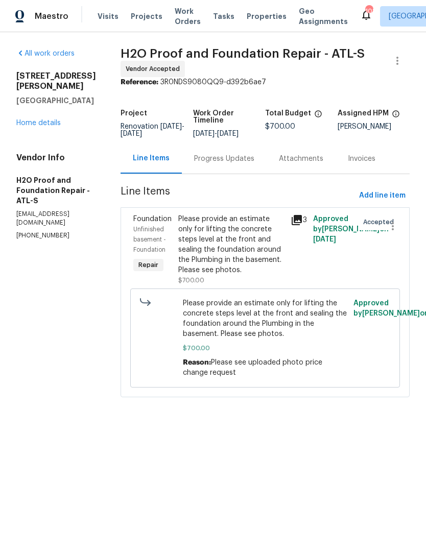
click at [250, 254] on div "Please provide an estimate only for lifting the concrete steps level at the fro…" at bounding box center [231, 244] width 106 height 61
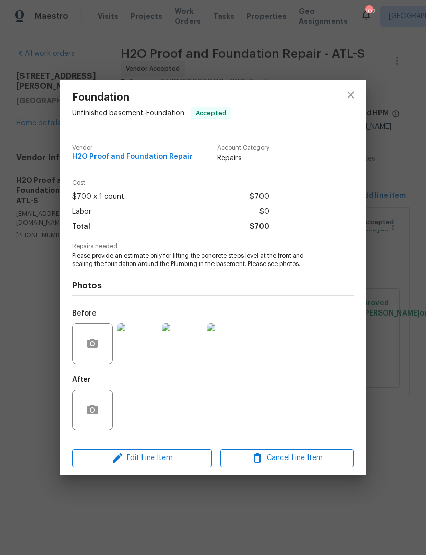
click at [186, 356] on img at bounding box center [182, 343] width 41 height 41
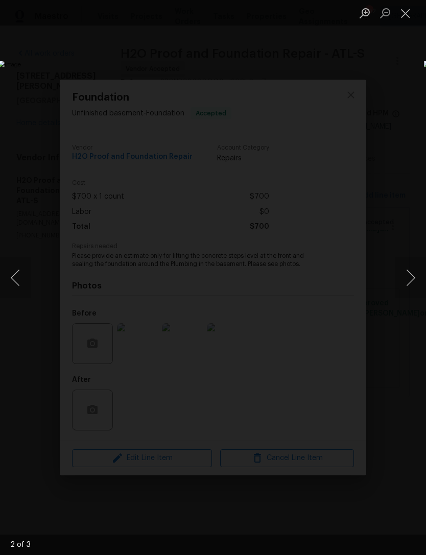
click at [408, 10] on button "Close lightbox" at bounding box center [405, 13] width 20 height 18
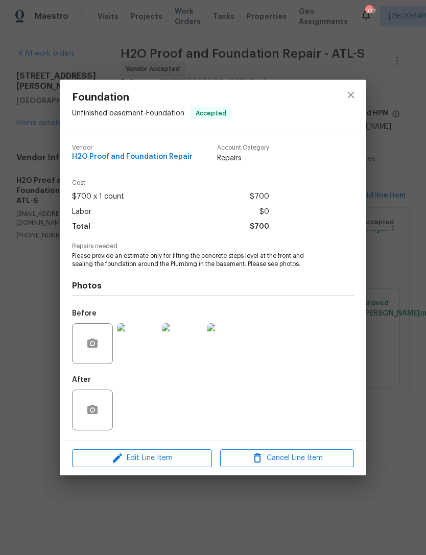
click at [341, 80] on div at bounding box center [350, 106] width 31 height 52
click at [41, 140] on div "Foundation Unfinished basement - Foundation Accepted Vendor H2O Proof and Found…" at bounding box center [213, 277] width 426 height 555
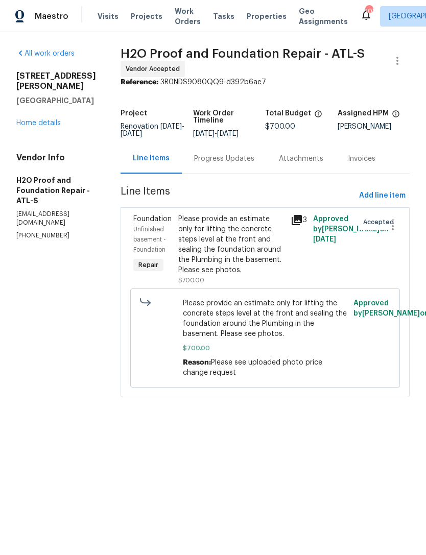
click at [38, 127] on link "Home details" at bounding box center [38, 122] width 44 height 7
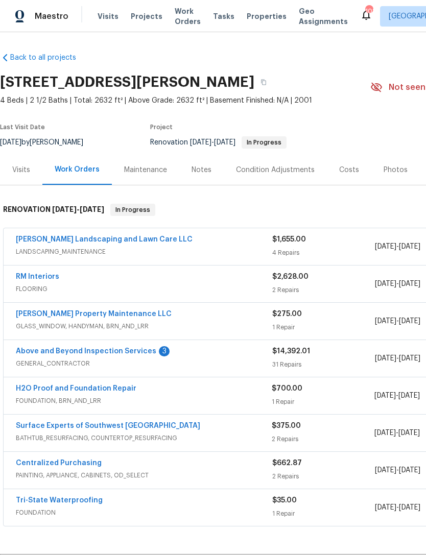
click at [110, 353] on link "Above and Beyond Inspection Services" at bounding box center [86, 351] width 140 height 7
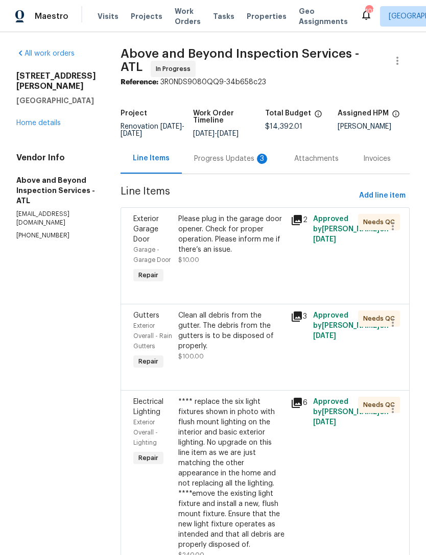
click at [241, 164] on div "Progress Updates 3" at bounding box center [232, 159] width 76 height 10
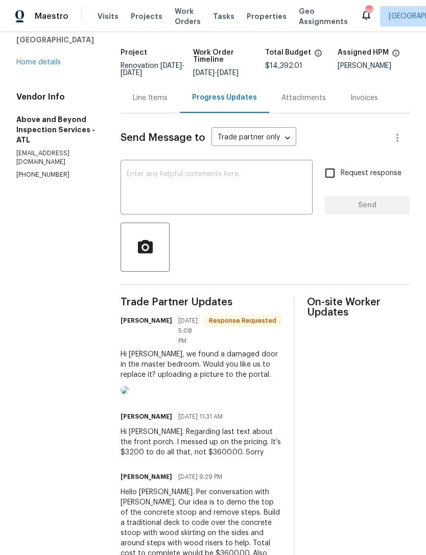
scroll to position [61, 0]
click at [129, 393] on img at bounding box center [124, 389] width 8 height 8
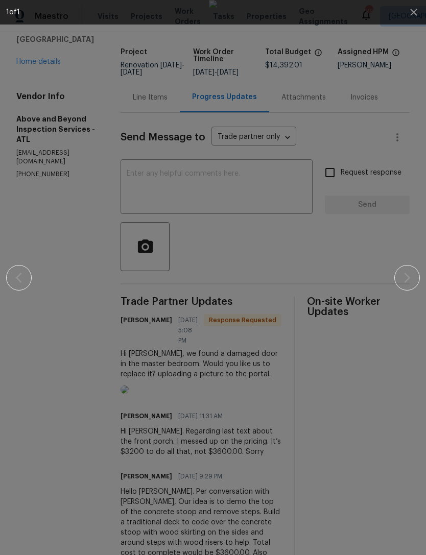
click at [407, 275] on div at bounding box center [212, 277] width 413 height 555
click at [414, 11] on icon "button" at bounding box center [413, 12] width 7 height 7
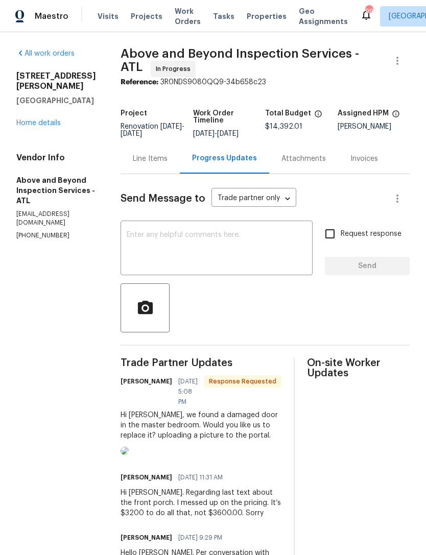
scroll to position [0, 0]
click at [39, 119] on link "Home details" at bounding box center [38, 122] width 44 height 7
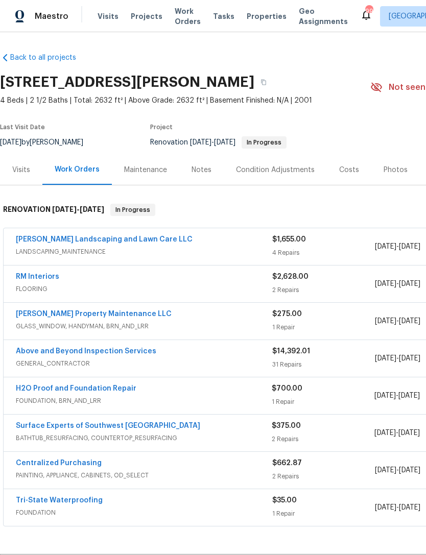
click at [111, 352] on link "Above and Beyond Inspection Services" at bounding box center [86, 351] width 140 height 7
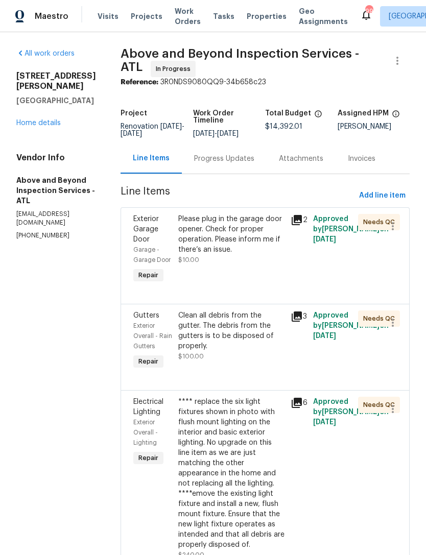
click at [60, 107] on div "4469 White Hill Pl Douglasville, GA 30135 Home details" at bounding box center [56, 99] width 80 height 57
click at [48, 119] on link "Home details" at bounding box center [38, 122] width 44 height 7
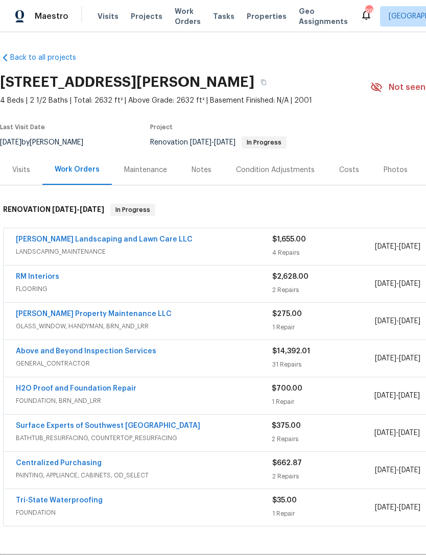
click at [201, 164] on div "Notes" at bounding box center [201, 170] width 44 height 30
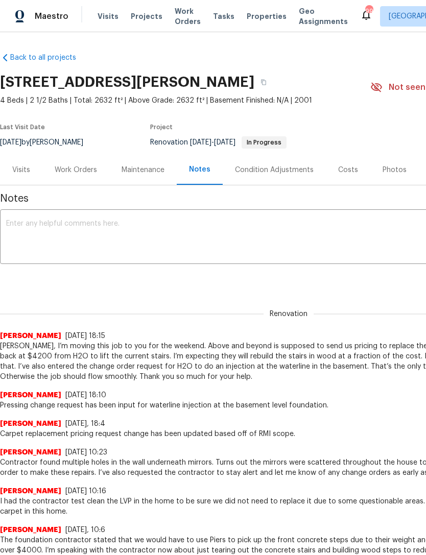
click at [73, 170] on div "Work Orders" at bounding box center [76, 170] width 42 height 10
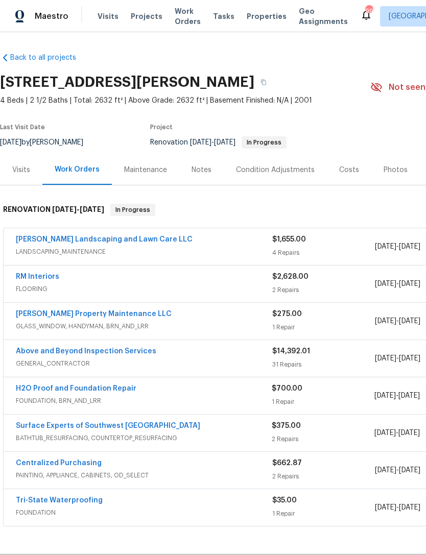
click at [269, 175] on div "Condition Adjustments" at bounding box center [275, 170] width 79 height 10
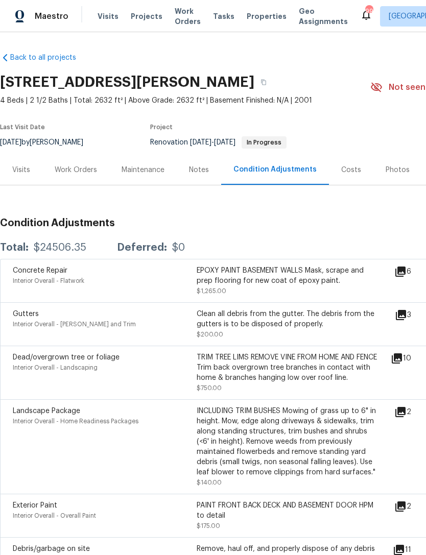
click at [87, 165] on div "Work Orders" at bounding box center [76, 170] width 42 height 10
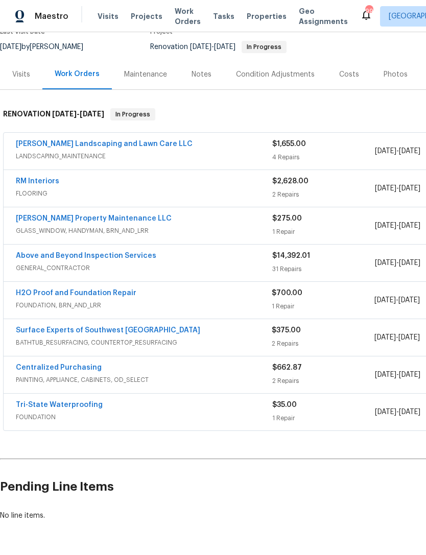
scroll to position [95, 0]
click at [129, 259] on link "Above and Beyond Inspection Services" at bounding box center [86, 255] width 140 height 7
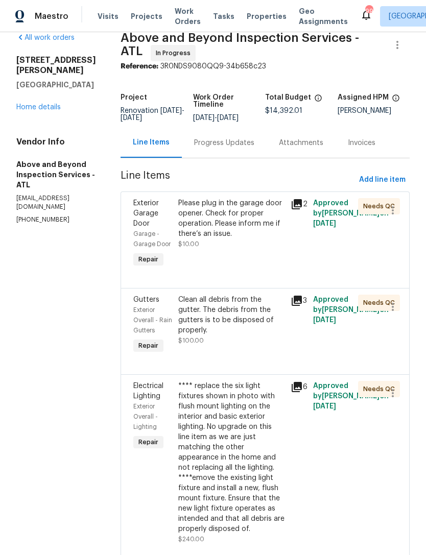
scroll to position [16, 0]
click at [383, 186] on span "Add line item" at bounding box center [382, 179] width 46 height 13
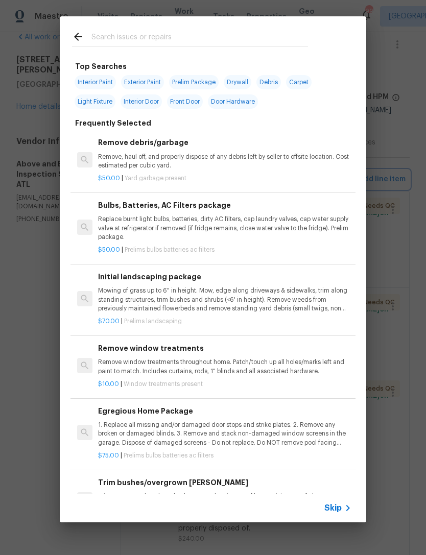
click at [394, 131] on div "Top Searches Interior Paint Exterior Paint Prelim Package Drywall Debris Carpet…" at bounding box center [213, 269] width 426 height 538
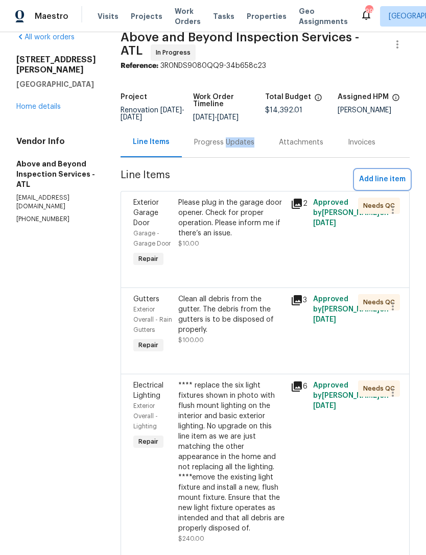
click at [244, 146] on div "Progress Updates" at bounding box center [224, 142] width 60 height 10
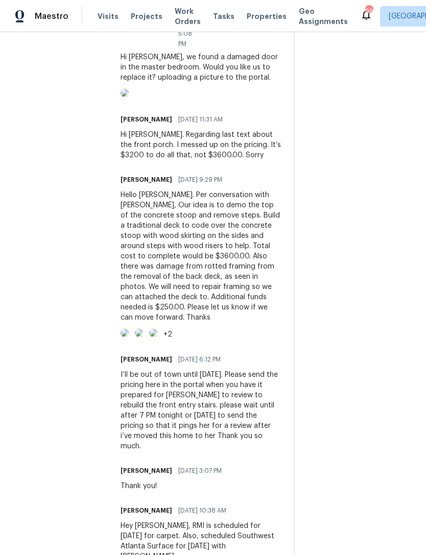
scroll to position [364, 0]
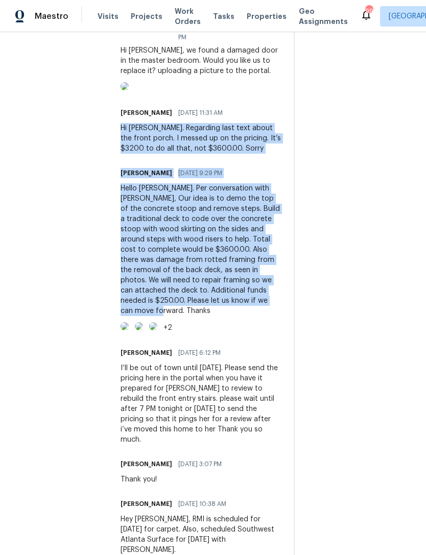
copy div "Hi [PERSON_NAME]. Regarding last text about the front porch. I messed up on the…"
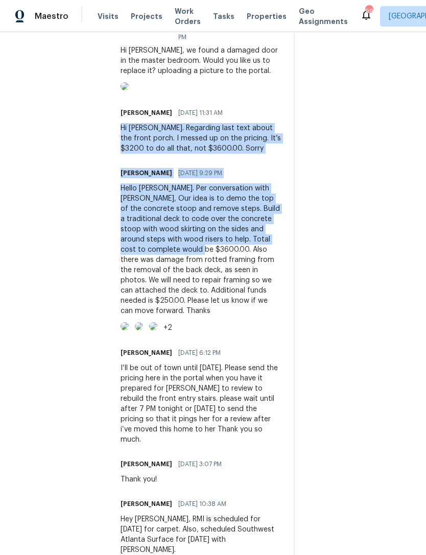
copy div "Hi [PERSON_NAME]. Regarding last text about the front porch. I messed up on the…"
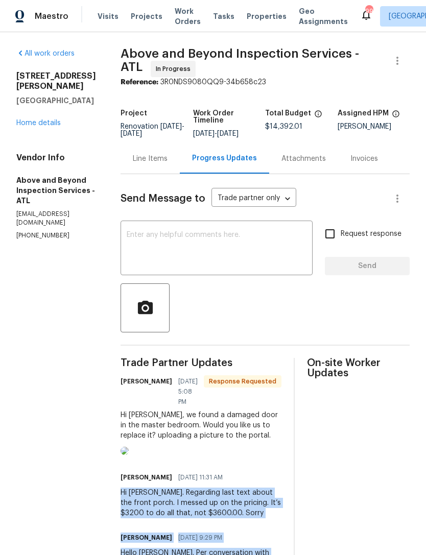
scroll to position [0, 0]
click at [54, 119] on link "Home details" at bounding box center [38, 122] width 44 height 7
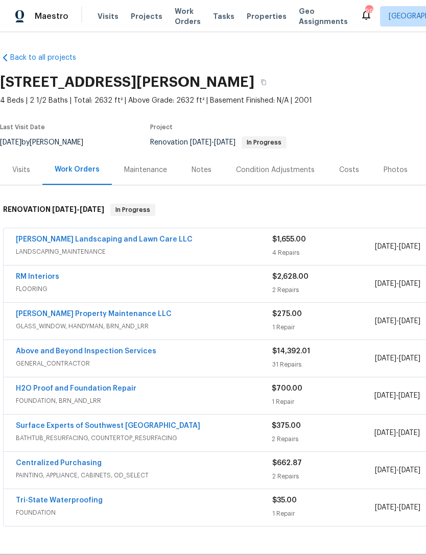
click at [131, 354] on link "Above and Beyond Inspection Services" at bounding box center [86, 351] width 140 height 7
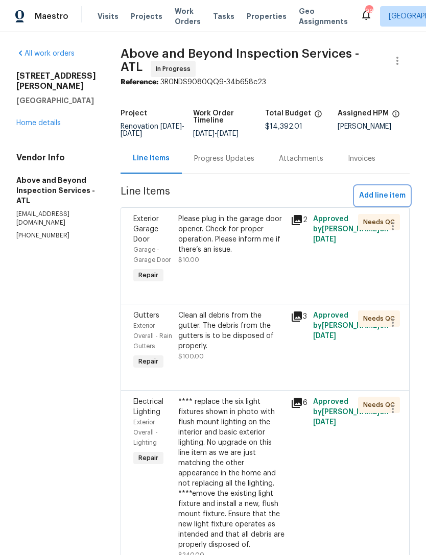
click at [383, 202] on span "Add line item" at bounding box center [382, 195] width 46 height 13
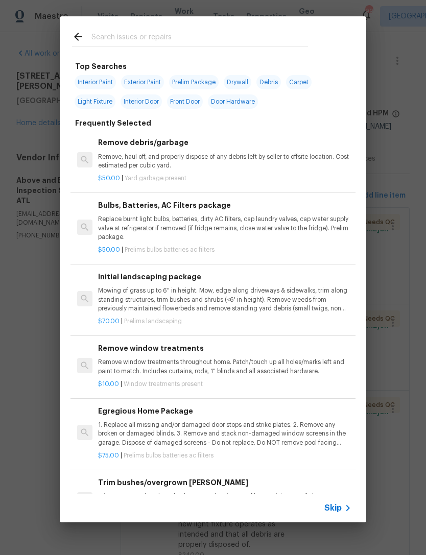
click at [195, 37] on input "text" at bounding box center [199, 38] width 216 height 15
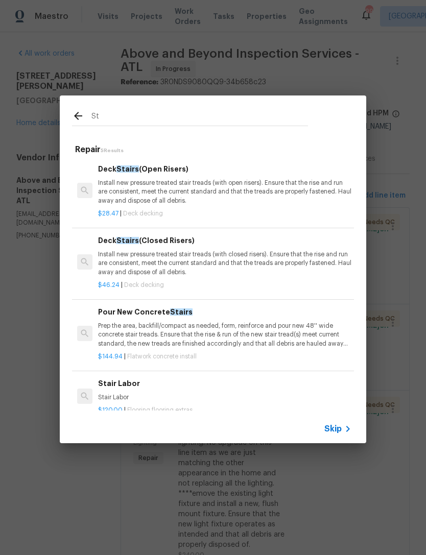
type input "S"
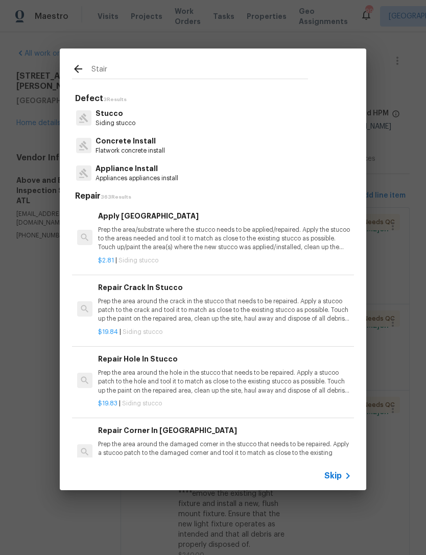
type input "Stairs"
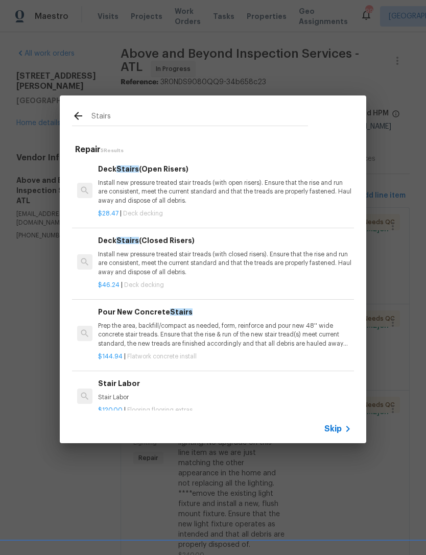
click at [172, 240] on h6 "Deck Stairs (Closed Risers)" at bounding box center [224, 240] width 253 height 11
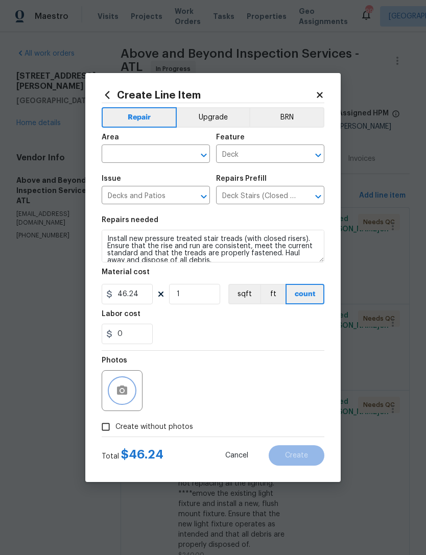
click at [126, 388] on icon "button" at bounding box center [122, 389] width 10 height 9
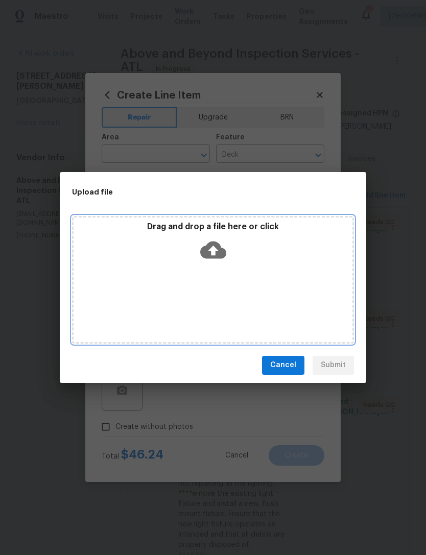
click at [226, 251] on div "Drag and drop a file here or click" at bounding box center [212, 243] width 279 height 44
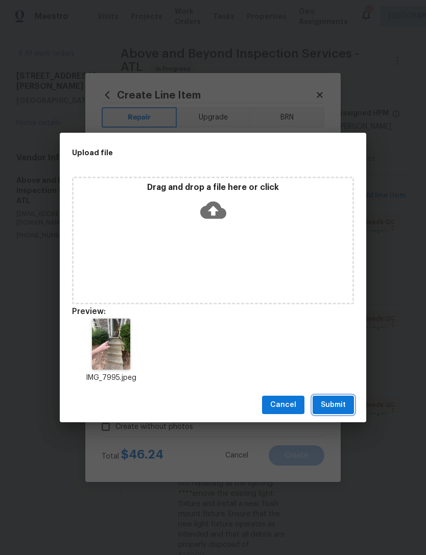
click at [339, 400] on span "Submit" at bounding box center [332, 405] width 25 height 13
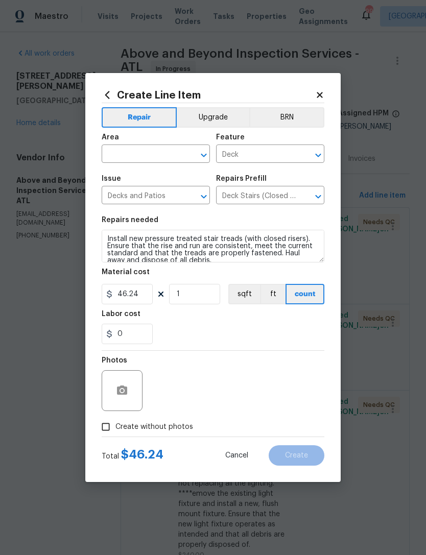
click at [179, 158] on input "text" at bounding box center [142, 155] width 80 height 16
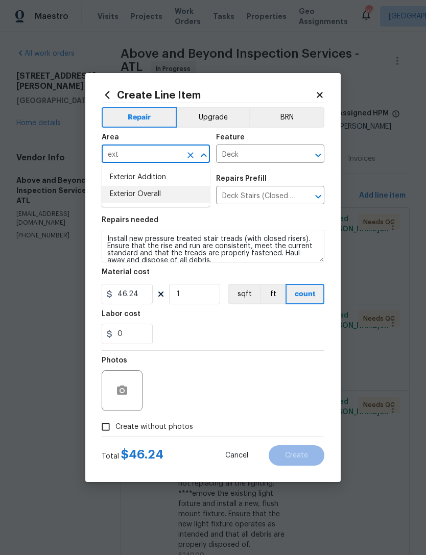
click at [176, 188] on li "Exterior Overall" at bounding box center [156, 194] width 108 height 17
type input "Exterior Overall"
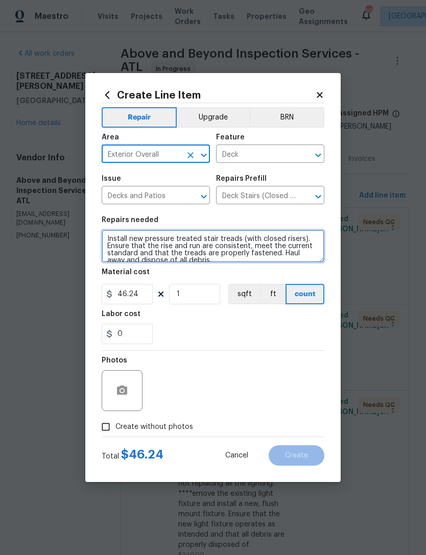
click at [195, 248] on textarea "Install new pressure treated stair treads (with closed risers). Ensure that the…" at bounding box center [213, 246] width 222 height 33
click at [110, 238] on textarea "Install new pressure treated stair treads (with closed risers). Ensure that the…" at bounding box center [213, 246] width 222 height 33
click at [110, 237] on textarea "Install new pressure treated stair treads (with closed risers). Ensure that the…" at bounding box center [213, 246] width 222 height 33
paste textarea "Hi [PERSON_NAME]. Regarding last text about the front porch. I messed up on the…"
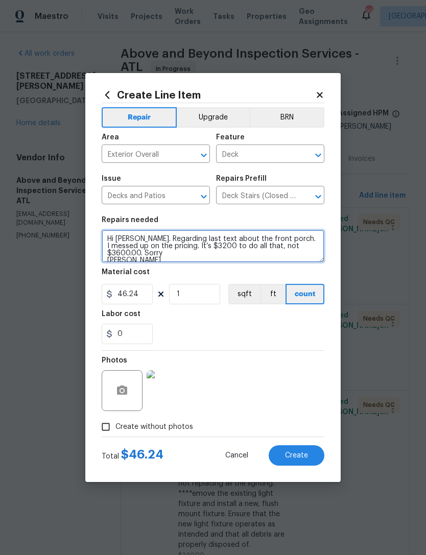
click at [105, 237] on textarea "Hi [PERSON_NAME]. Regarding last text about the front porch. I messed up on the…" at bounding box center [213, 246] width 222 height 33
click at [206, 243] on textarea "Hi [PERSON_NAME]. Regarding last text about the front porch. I messed up on the…" at bounding box center [213, 246] width 222 height 33
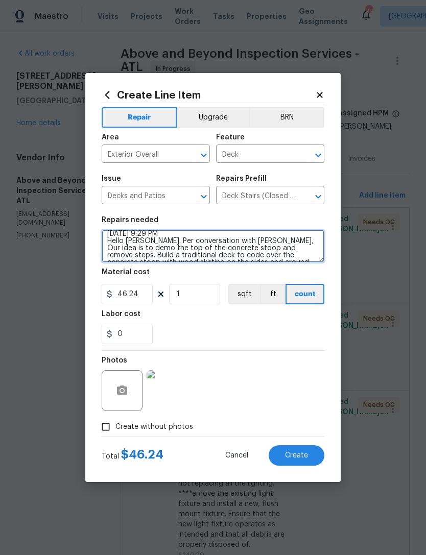
scroll to position [6, 0]
click at [307, 250] on textarea "[DATE] 9:29 PM Hello [PERSON_NAME]. Per conversation with [PERSON_NAME], Our id…" at bounding box center [213, 246] width 222 height 33
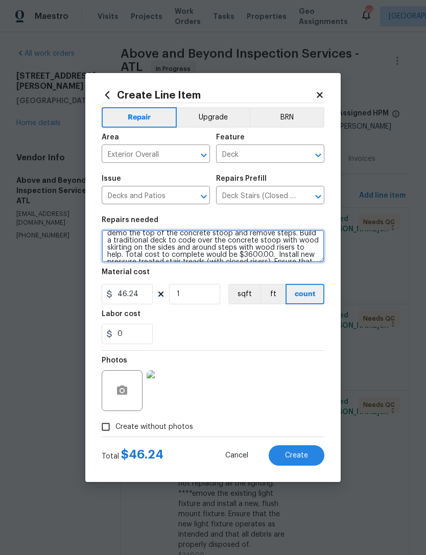
scroll to position [5, 0]
click at [314, 255] on textarea "demo the top of the concrete stoop and remove steps. Build a traditional deck t…" at bounding box center [213, 246] width 222 height 33
click at [253, 256] on textarea "demo the top of the concrete stoop and remove steps. Build a traditional deck t…" at bounding box center [213, 246] width 222 height 33
type textarea "demo the top of the concrete stoop and remove steps. Build a traditional deck t…"
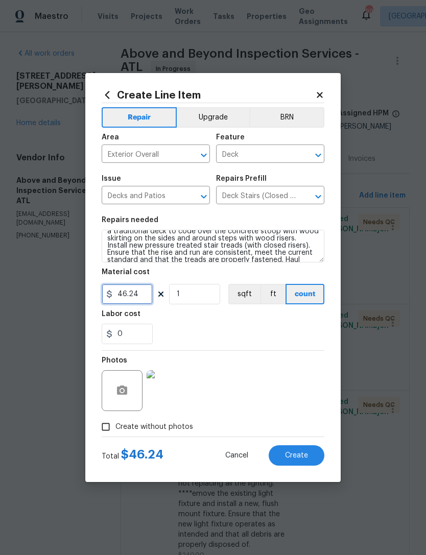
click at [142, 297] on input "46.24" at bounding box center [127, 294] width 51 height 20
type input "3200"
click at [233, 331] on div "0" at bounding box center [213, 334] width 222 height 20
click at [302, 455] on span "Create" at bounding box center [296, 456] width 23 height 8
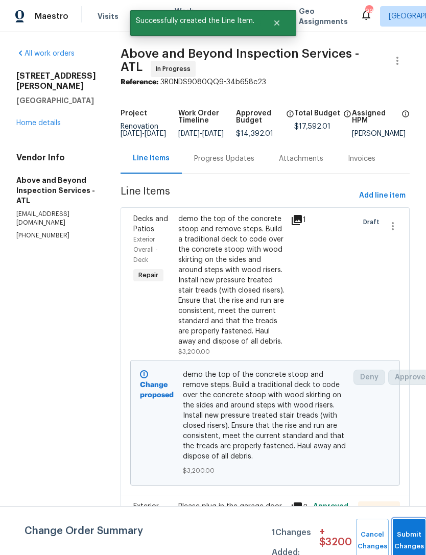
click at [395, 528] on button "Submit Changes" at bounding box center [408, 540] width 33 height 44
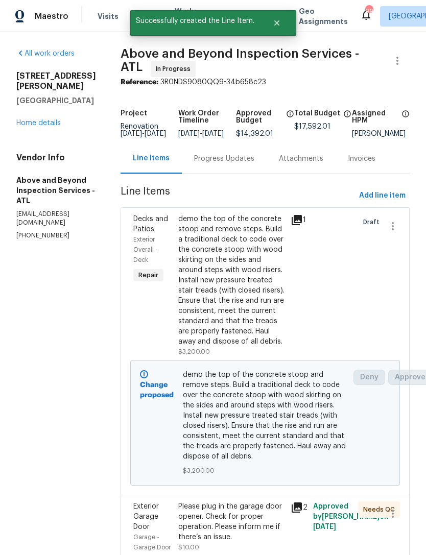
click at [233, 173] on div "Progress Updates" at bounding box center [224, 158] width 85 height 30
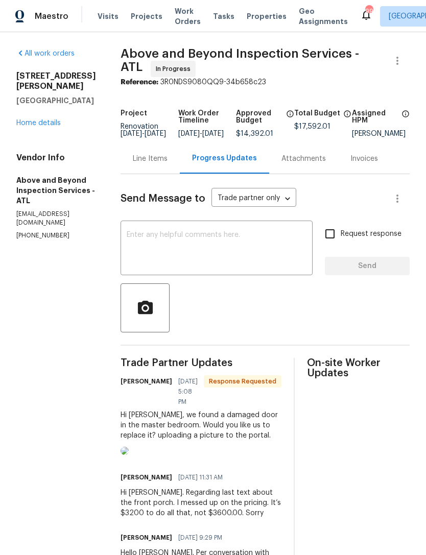
click at [232, 418] on div "Hi [PERSON_NAME], we found a damaged door in the master bedroom. Would you like…" at bounding box center [200, 425] width 161 height 31
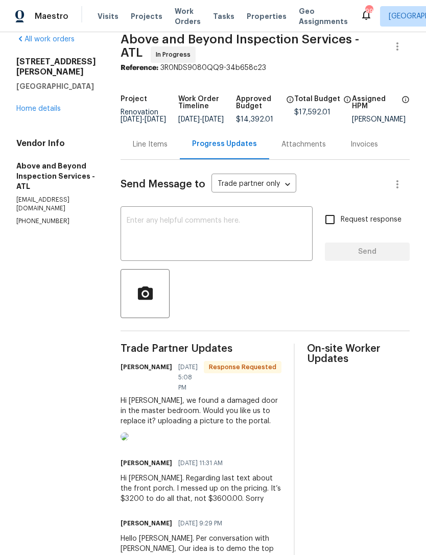
scroll to position [14, 0]
click at [129, 441] on img at bounding box center [124, 437] width 8 height 8
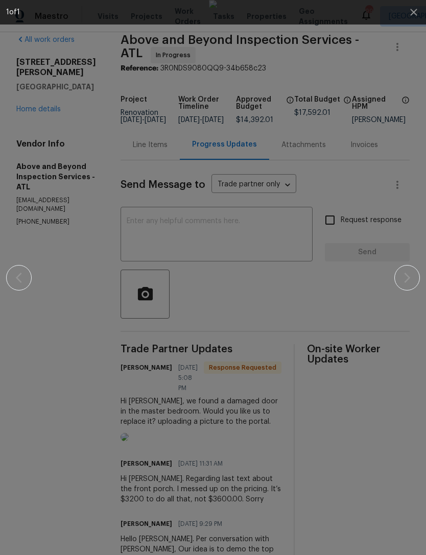
click at [209, 33] on img at bounding box center [213, 277] width 8 height 555
click at [38, 165] on div at bounding box center [212, 277] width 413 height 555
click at [414, 120] on div at bounding box center [212, 277] width 413 height 555
click at [408, 14] on icon "button" at bounding box center [413, 12] width 12 height 12
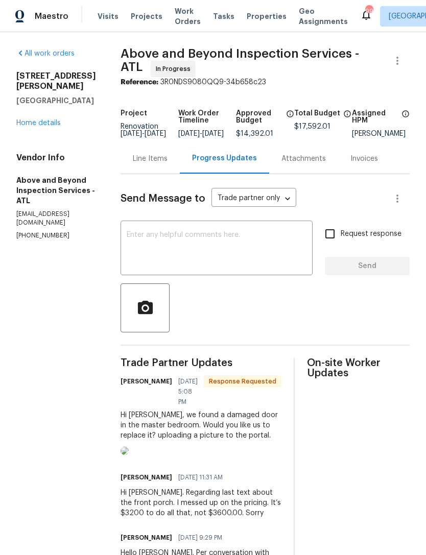
scroll to position [0, 0]
click at [191, 261] on textarea at bounding box center [217, 249] width 180 height 36
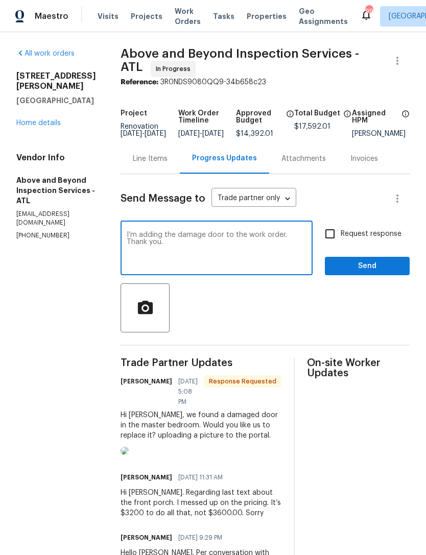
click at [244, 244] on textarea "I’m adding the damage door to the work order. Thank you." at bounding box center [217, 249] width 180 height 36
type textarea "I’m adding the damaged door to the work order. Thank you."
click at [356, 269] on span "Send" at bounding box center [367, 266] width 68 height 13
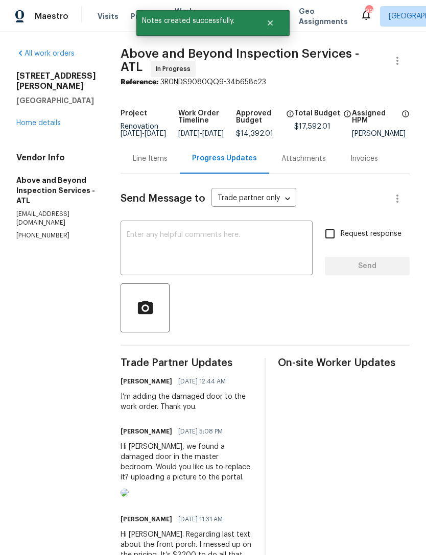
click at [48, 119] on link "Home details" at bounding box center [38, 122] width 44 height 7
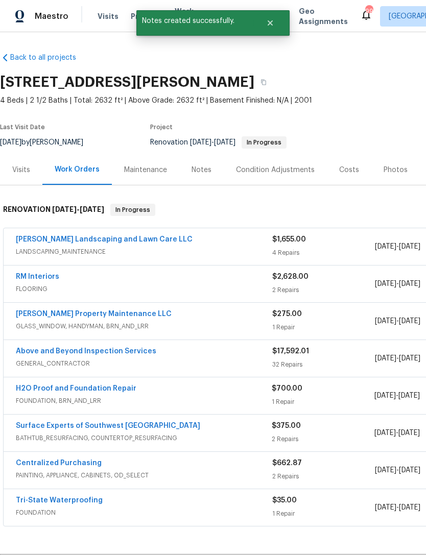
click at [109, 353] on link "Above and Beyond Inspection Services" at bounding box center [86, 351] width 140 height 7
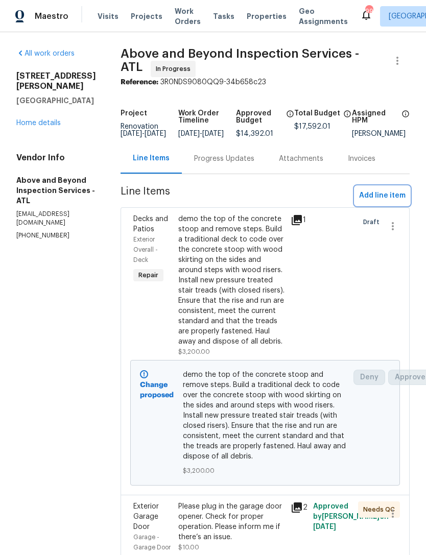
click at [381, 199] on span "Add line item" at bounding box center [382, 195] width 46 height 13
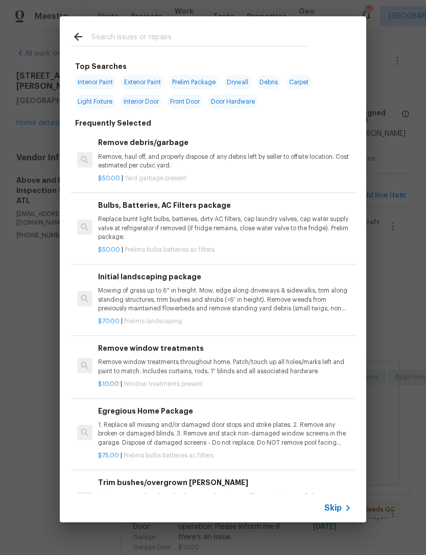
click at [231, 27] on div at bounding box center [190, 36] width 260 height 40
click at [204, 29] on div at bounding box center [190, 36] width 260 height 40
click at [231, 31] on input "text" at bounding box center [199, 38] width 216 height 15
type input "Door"
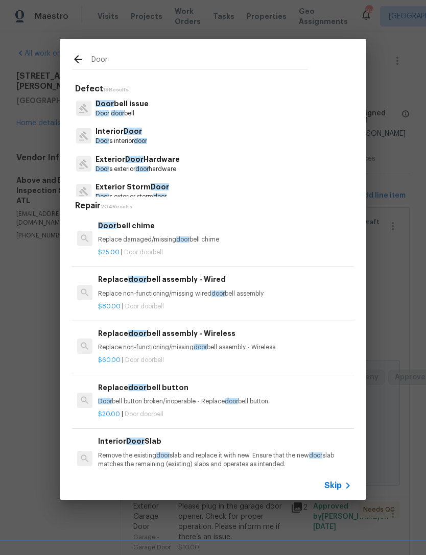
click at [141, 136] on p "Interior Door" at bounding box center [121, 131] width 52 height 11
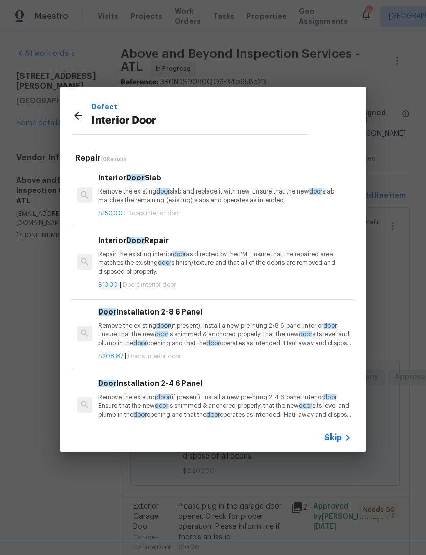
click at [148, 187] on p "Remove the existing door slab and replace it with new. Ensure that the new door…" at bounding box center [224, 195] width 253 height 17
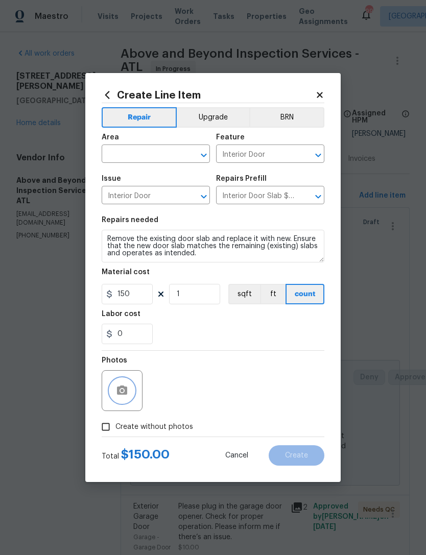
click at [118, 402] on button "button" at bounding box center [122, 390] width 24 height 24
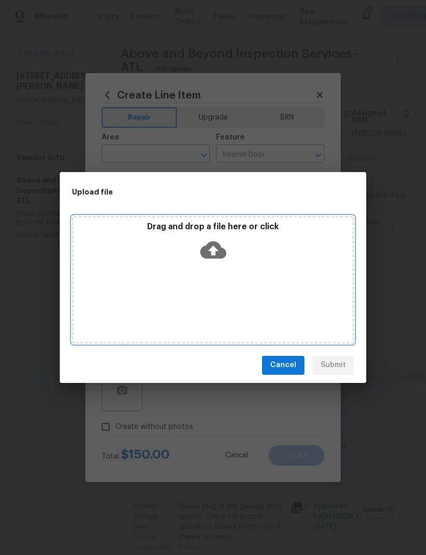
click at [224, 243] on icon at bounding box center [213, 250] width 26 height 26
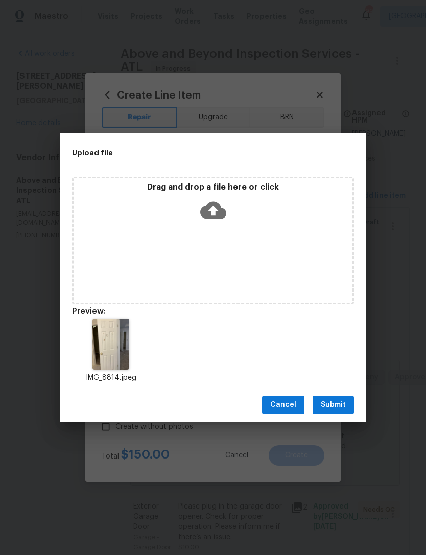
click at [349, 399] on button "Submit" at bounding box center [332, 404] width 41 height 19
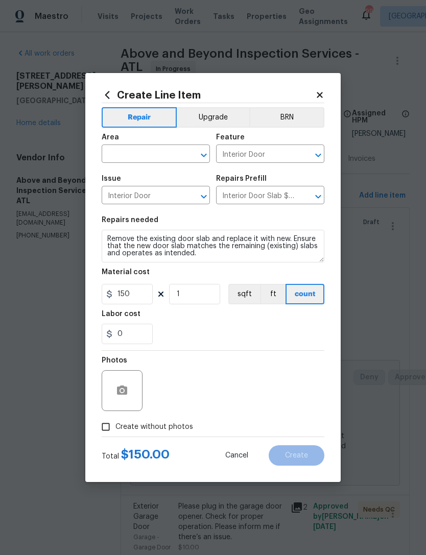
click at [171, 155] on input "text" at bounding box center [142, 155] width 80 height 16
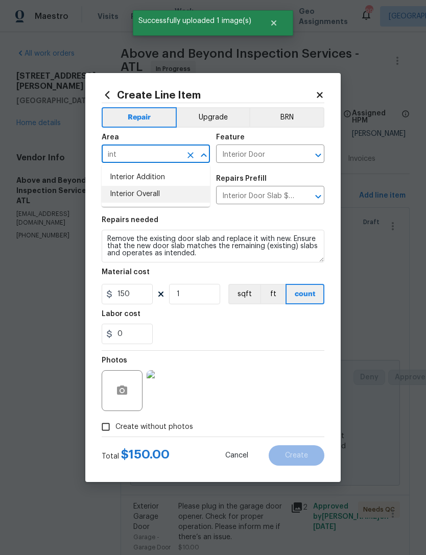
click at [177, 193] on li "Interior Overall" at bounding box center [156, 194] width 108 height 17
type input "Interior Overall"
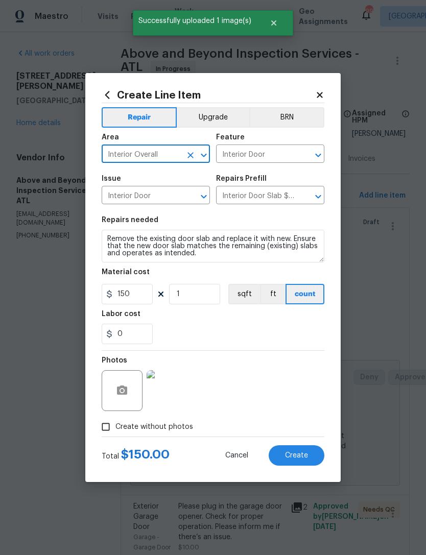
click at [227, 329] on div "0" at bounding box center [213, 334] width 222 height 20
click at [295, 461] on button "Create" at bounding box center [296, 455] width 56 height 20
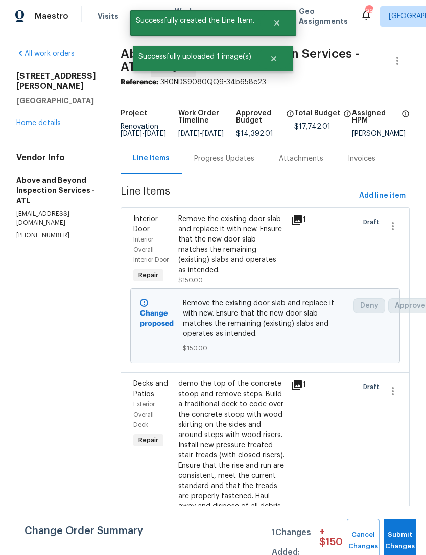
click at [379, 527] on button "Cancel Changes" at bounding box center [362, 540] width 33 height 44
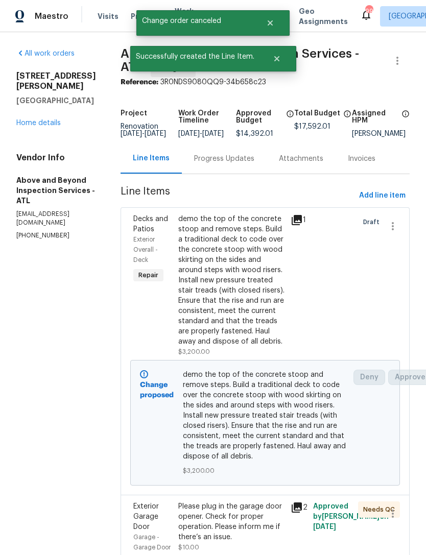
click at [41, 119] on link "Home details" at bounding box center [38, 122] width 44 height 7
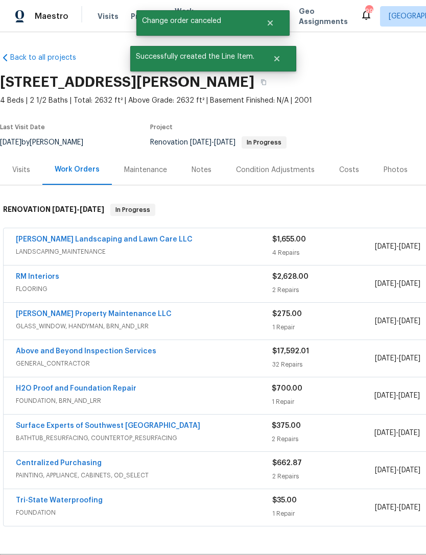
click at [205, 181] on div "Notes" at bounding box center [201, 170] width 44 height 30
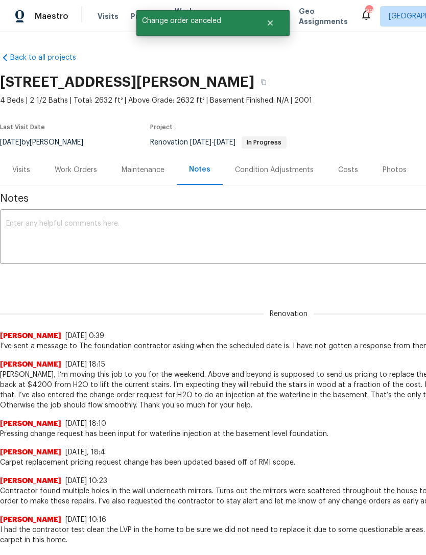
click at [179, 242] on textarea at bounding box center [288, 238] width 564 height 36
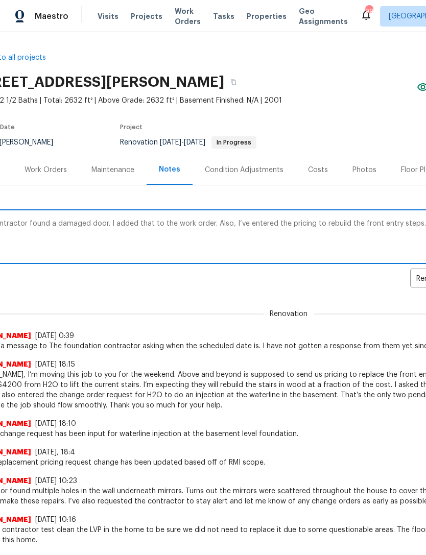
scroll to position [0, 30]
click at [91, 221] on textarea "The contractor found a damaged door. I added that to the work order. Also, I’ve…" at bounding box center [259, 238] width 564 height 36
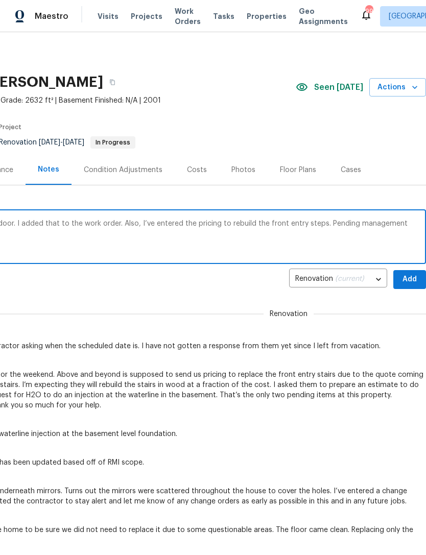
scroll to position [0, 151]
type textarea "The contractor found a damaged interior door. I added that to the work order. A…"
click at [408, 281] on span "Add" at bounding box center [409, 279] width 16 height 13
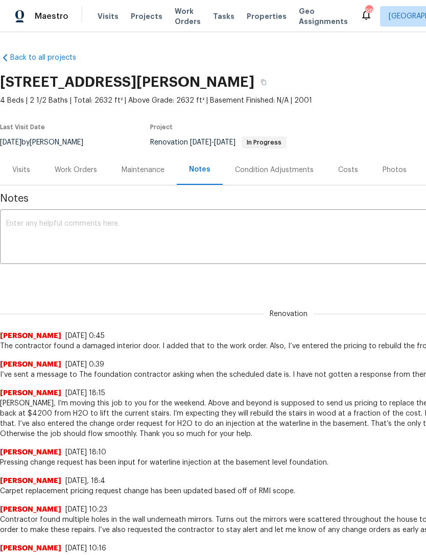
scroll to position [0, 0]
click at [83, 167] on div "Work Orders" at bounding box center [76, 170] width 42 height 10
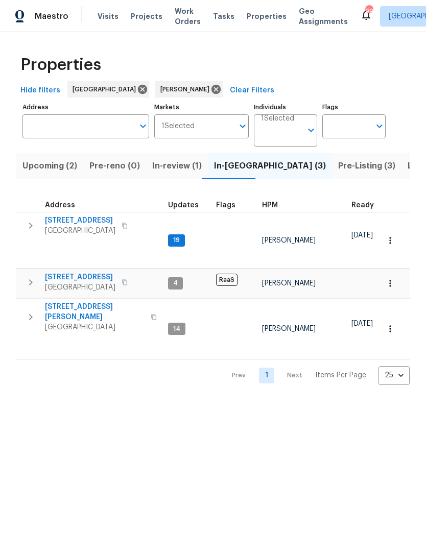
click at [34, 221] on icon "button" at bounding box center [30, 225] width 12 height 12
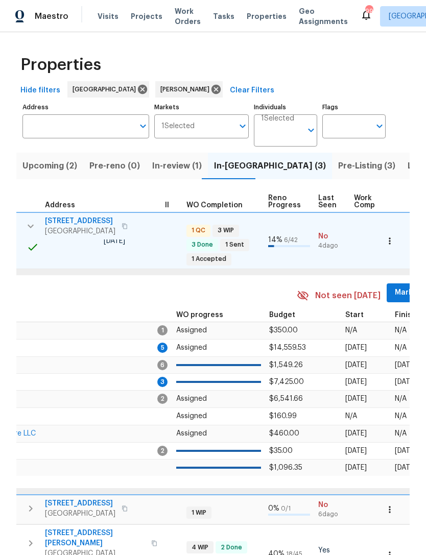
scroll to position [0, 368]
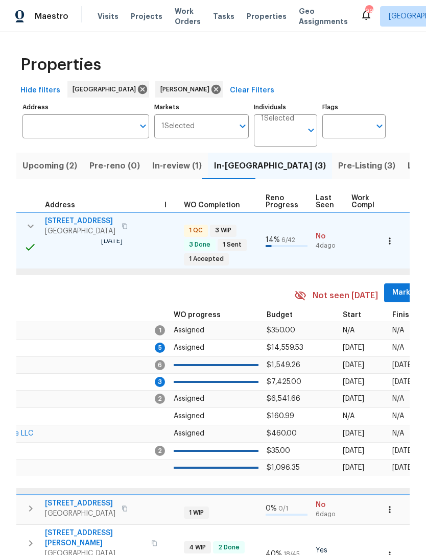
click at [405, 293] on span "Mark Seen" at bounding box center [411, 292] width 38 height 13
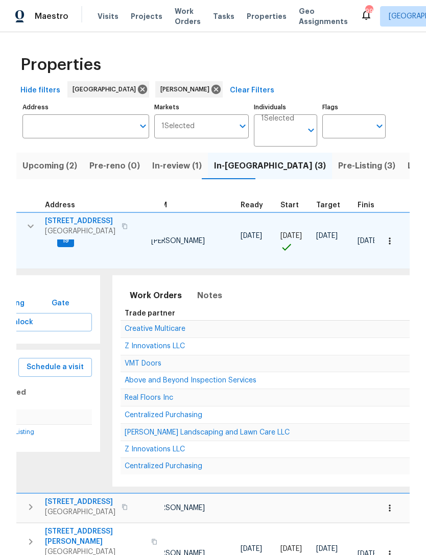
scroll to position [0, 102]
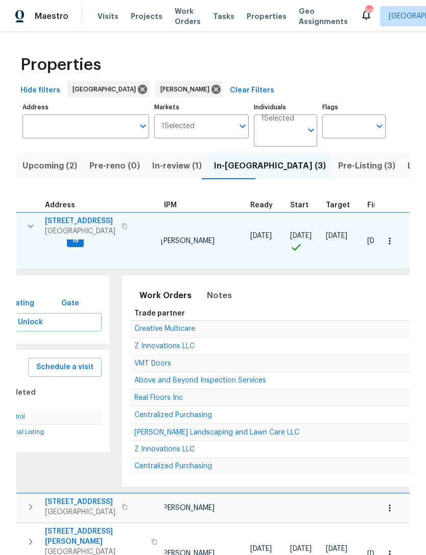
click at [220, 384] on span "Above and Beyond Inspection Services" at bounding box center [200, 380] width 132 height 7
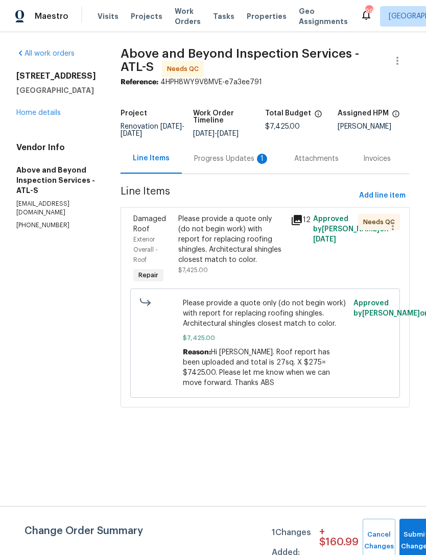
click at [241, 164] on div "Progress Updates 1" at bounding box center [232, 159] width 76 height 10
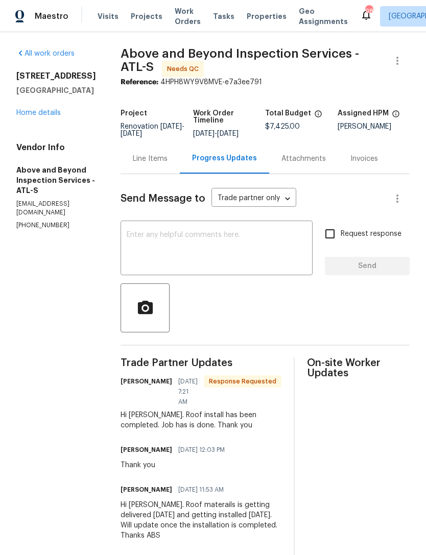
click at [238, 253] on textarea at bounding box center [217, 249] width 180 height 36
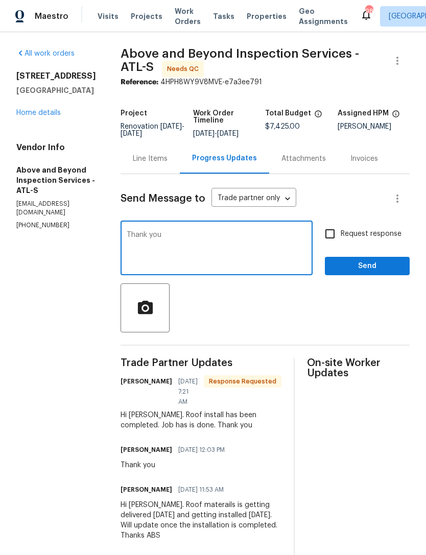
type textarea "Thank you"
click at [358, 272] on span "Send" at bounding box center [367, 266] width 68 height 13
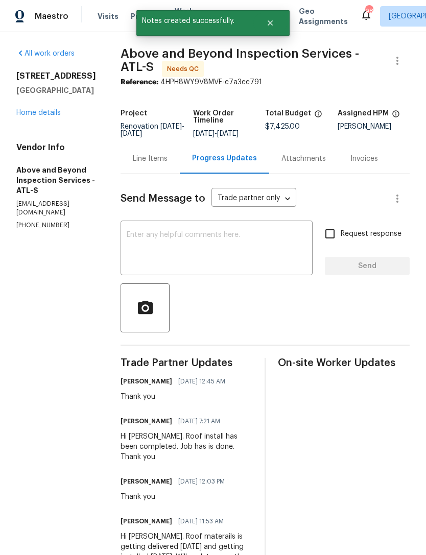
click at [43, 114] on link "Home details" at bounding box center [38, 112] width 44 height 7
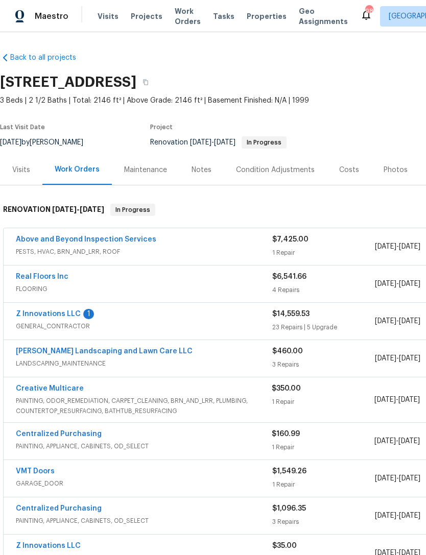
click at [199, 166] on div "Notes" at bounding box center [201, 170] width 20 height 10
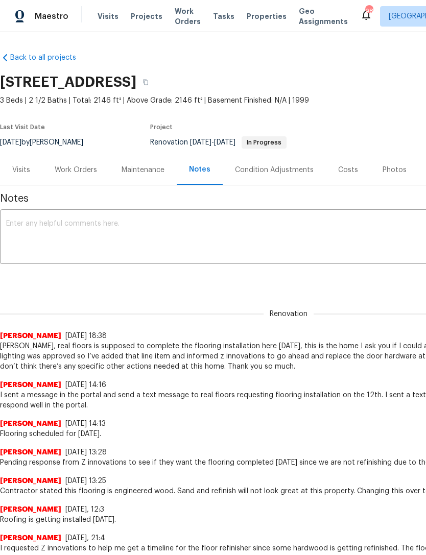
click at [188, 230] on textarea at bounding box center [288, 238] width 564 height 36
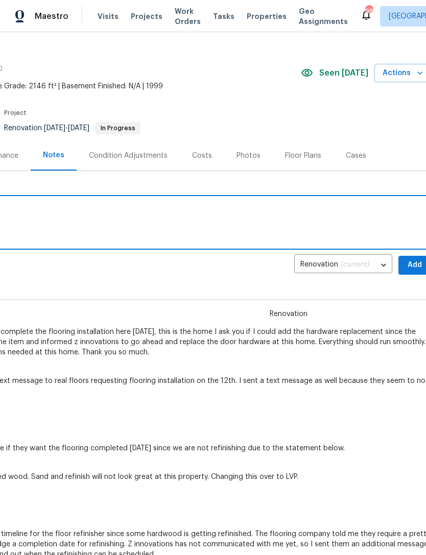
scroll to position [13, 148]
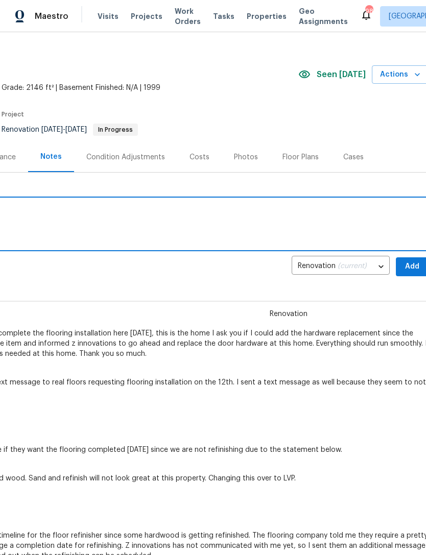
type textarea "Roofing installation is completed."
click at [413, 260] on span "Add" at bounding box center [412, 266] width 16 height 13
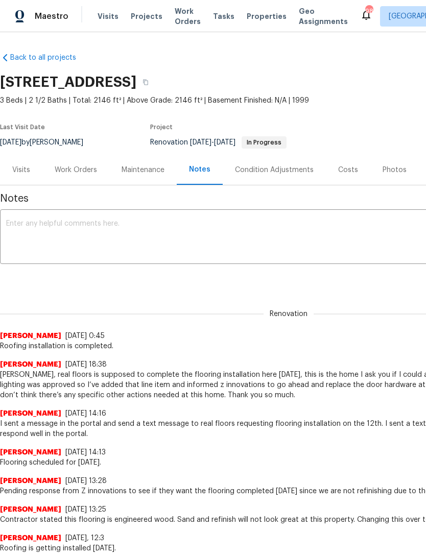
scroll to position [0, 0]
click at [82, 164] on div "Work Orders" at bounding box center [75, 170] width 67 height 30
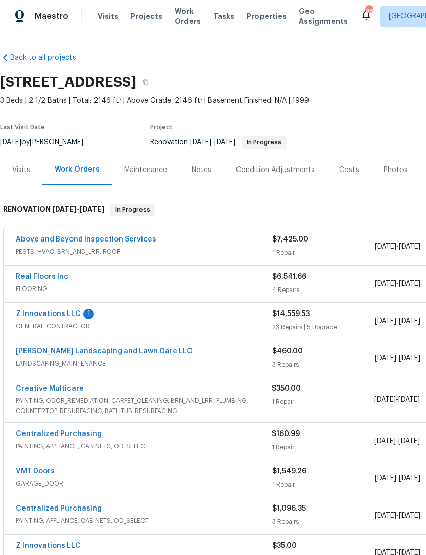
click at [53, 313] on link "Z Innovations LLC" at bounding box center [48, 313] width 65 height 7
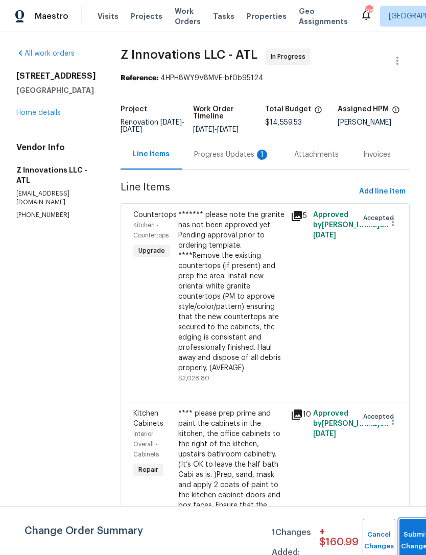
click at [403, 528] on button "Submit Changes" at bounding box center [415, 540] width 33 height 44
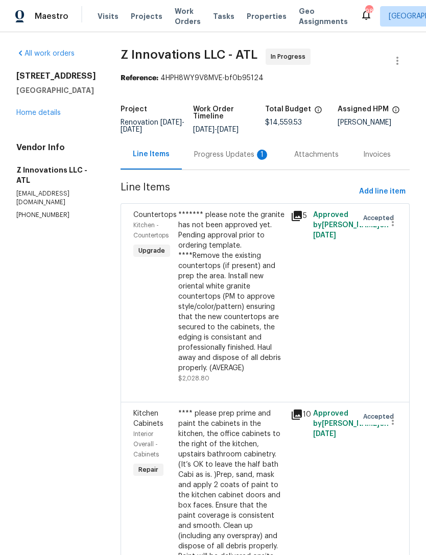
click at [226, 161] on div "Progress Updates 1" at bounding box center [232, 154] width 100 height 30
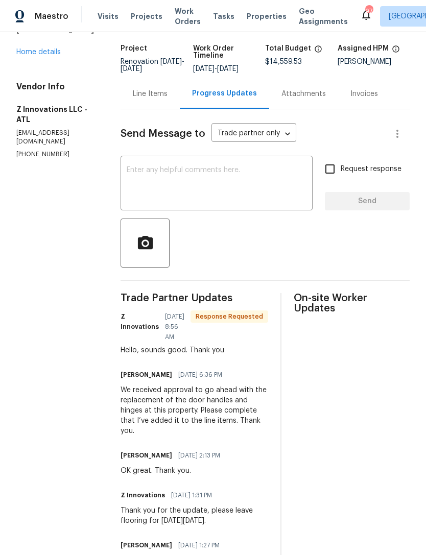
scroll to position [40, 0]
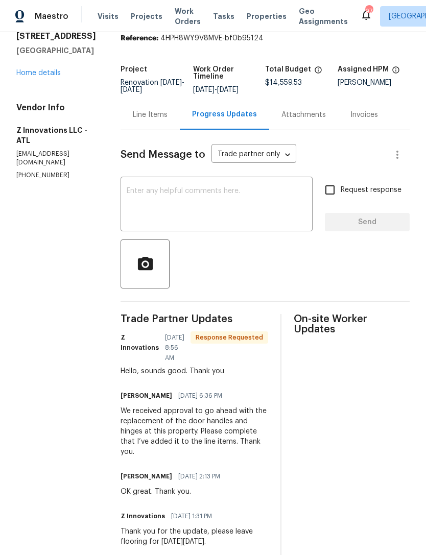
click at [47, 105] on div "All work orders [STREET_ADDRESS][PERSON_NAME] Home details Vendor Info Z Innova…" at bounding box center [56, 94] width 80 height 171
click at [45, 77] on link "Home details" at bounding box center [38, 72] width 44 height 7
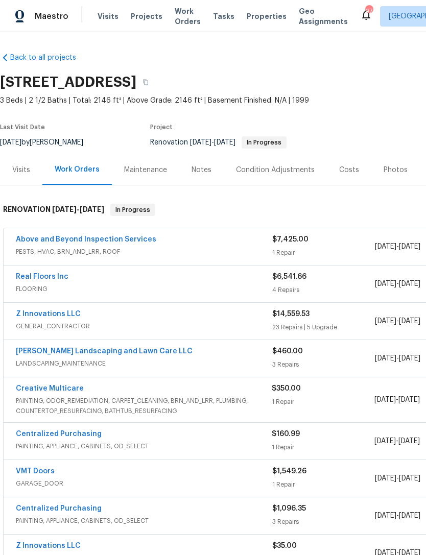
click at [100, 237] on link "Above and Beyond Inspection Services" at bounding box center [86, 239] width 140 height 7
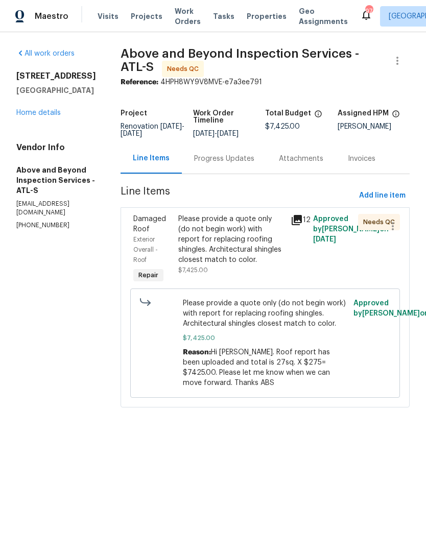
click at [268, 257] on div "Please provide a quote only (do not begin work) with report for replacing roofi…" at bounding box center [231, 239] width 106 height 51
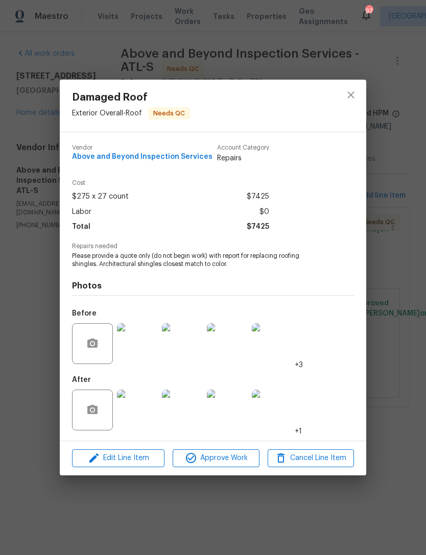
click at [135, 420] on img at bounding box center [137, 409] width 41 height 41
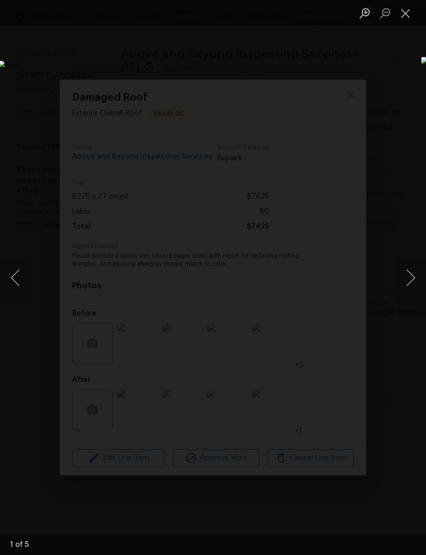
click at [419, 265] on button "Next image" at bounding box center [410, 277] width 31 height 41
click at [411, 272] on button "Next image" at bounding box center [410, 277] width 31 height 41
click at [413, 273] on button "Next image" at bounding box center [410, 277] width 31 height 41
click at [413, 270] on button "Next image" at bounding box center [410, 277] width 31 height 41
click at [403, 15] on button "Close lightbox" at bounding box center [405, 13] width 20 height 18
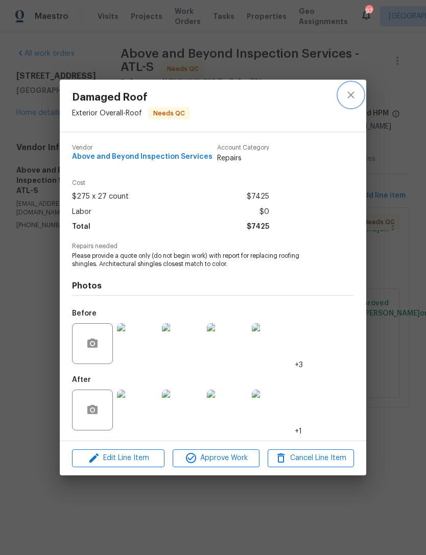
click at [343, 101] on button "close" at bounding box center [350, 95] width 24 height 24
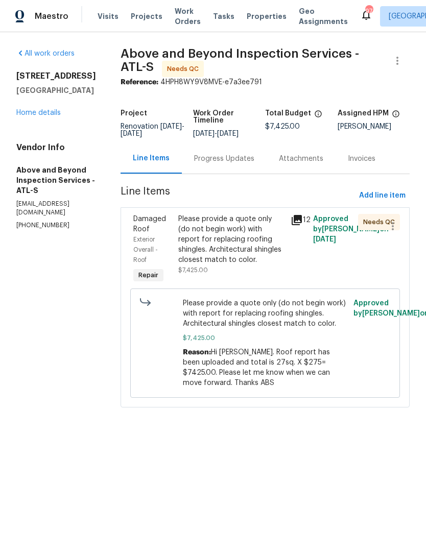
click at [51, 116] on link "Home details" at bounding box center [38, 112] width 44 height 7
